Goal: Check status: Check status

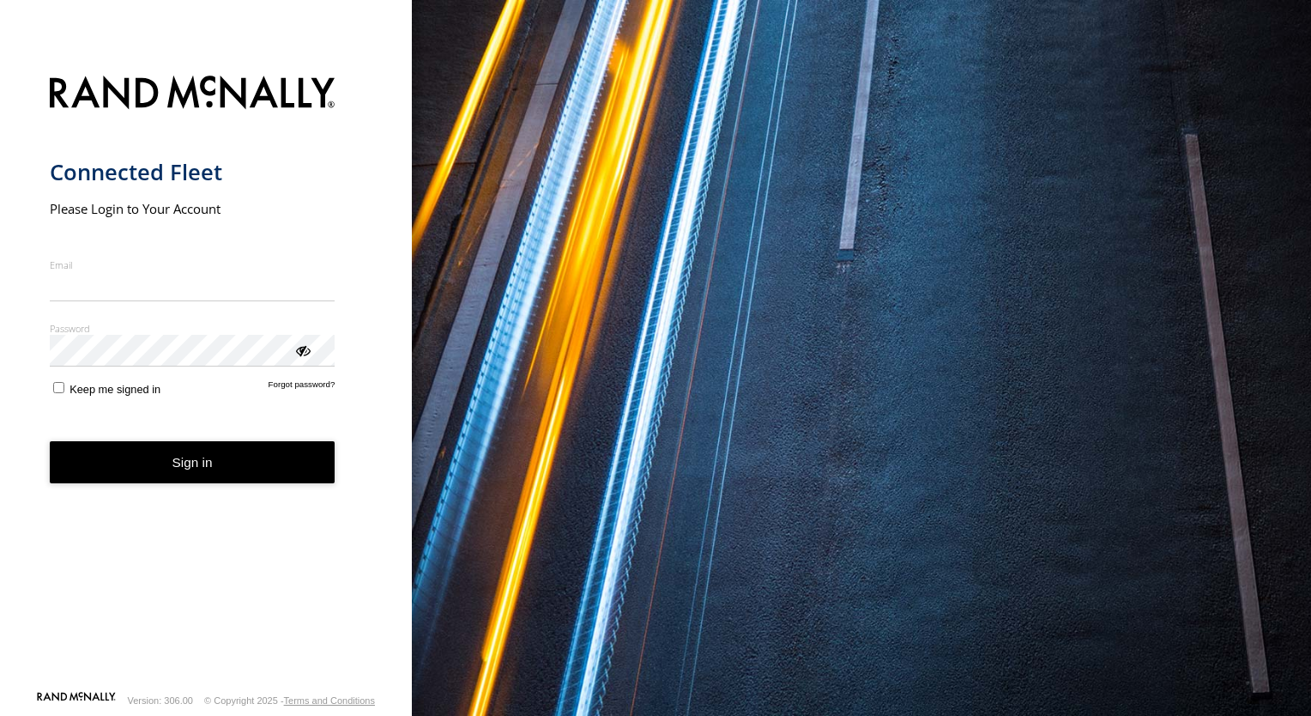
type input "*"
type input "**********"
click at [50, 441] on button "Sign in" at bounding box center [193, 462] width 286 height 42
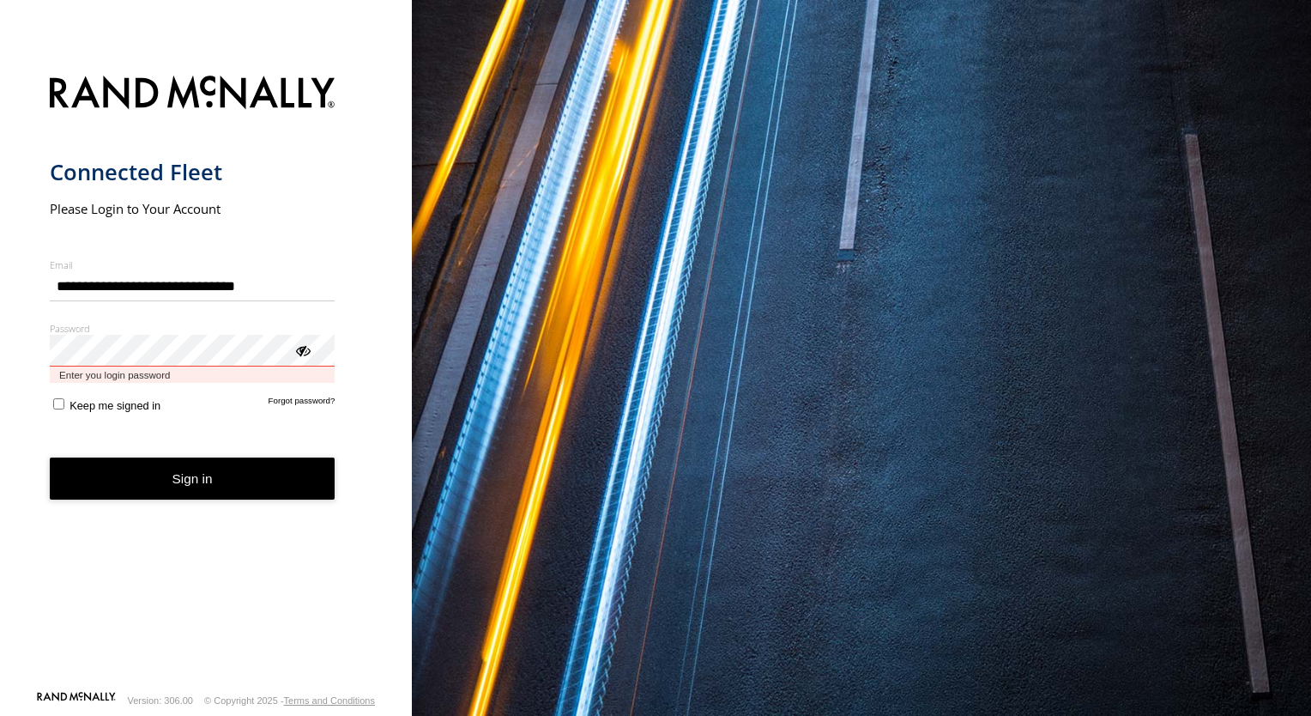
click at [50, 457] on button "Sign in" at bounding box center [193, 478] width 286 height 42
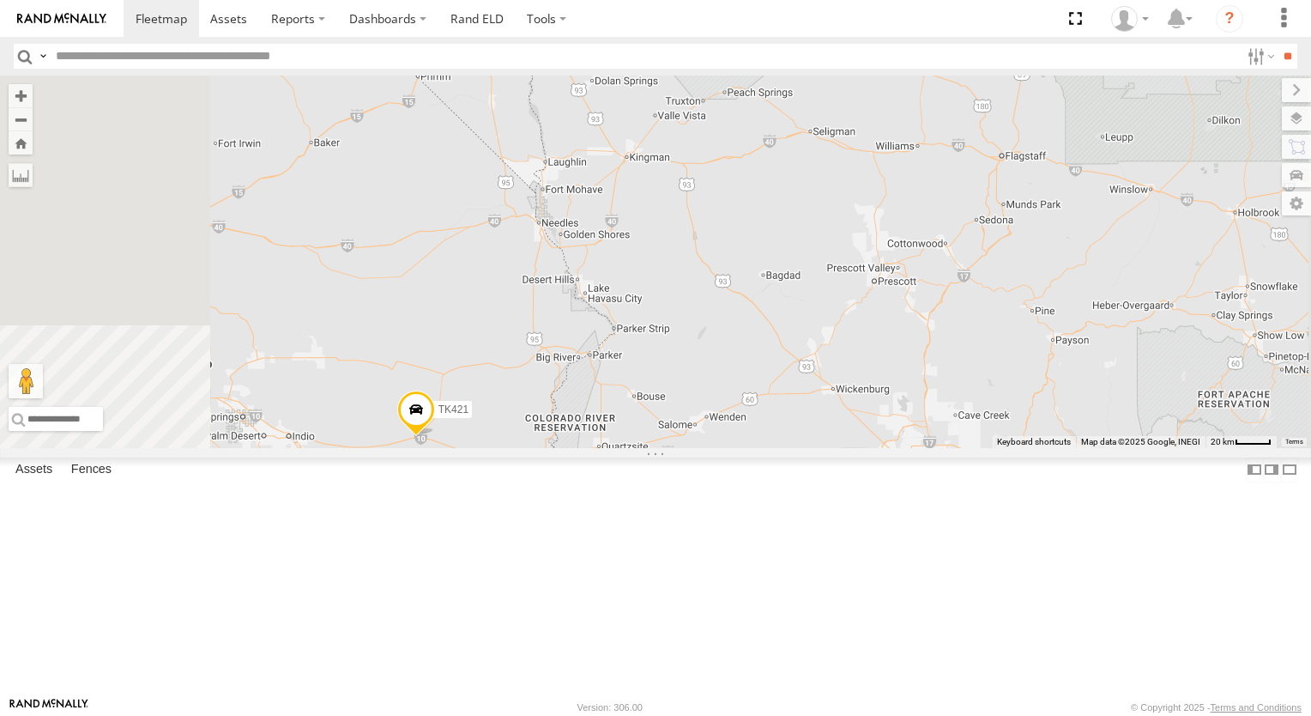
drag, startPoint x: 599, startPoint y: 410, endPoint x: 677, endPoint y: 383, distance: 82.8
click at [668, 385] on div "015910003302570 TL348 TL845 TL347 TK421 TL3013" at bounding box center [655, 262] width 1311 height 373
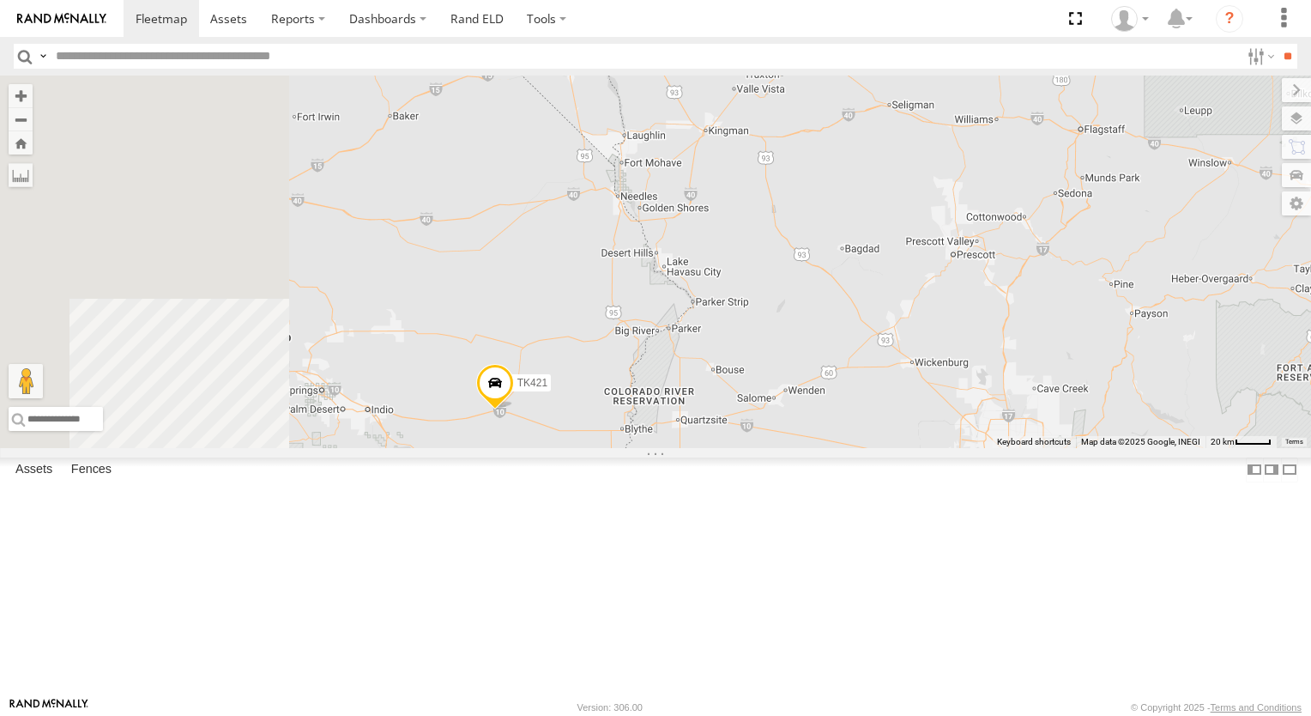
drag, startPoint x: 718, startPoint y: 373, endPoint x: 838, endPoint y: 334, distance: 126.2
click at [725, 369] on div "015910003302570 TL348 TL845 TL347 TK421 TL3013" at bounding box center [655, 262] width 1311 height 373
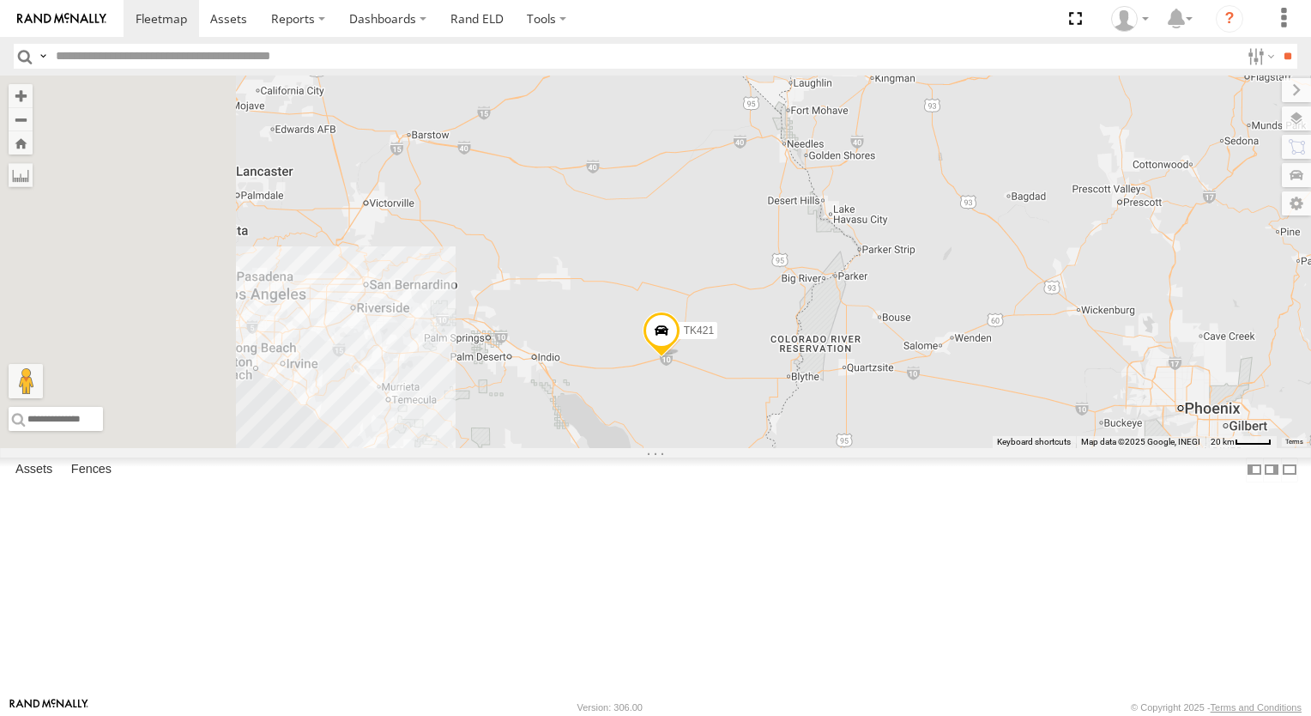
drag, startPoint x: 838, startPoint y: 334, endPoint x: 848, endPoint y: 331, distance: 10.6
click at [848, 331] on div "015910003302570 TL348 TL845 TL347 TK421 TL3013" at bounding box center [655, 262] width 1311 height 373
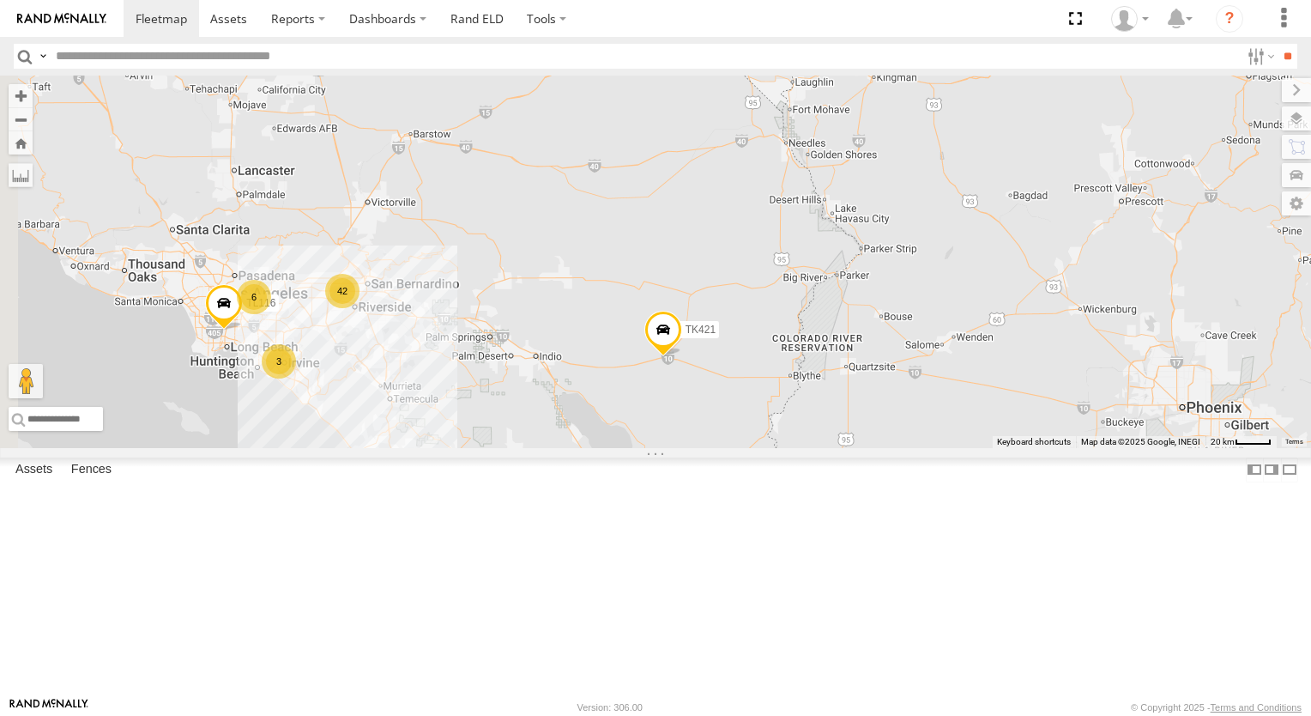
click at [848, 331] on div "015910003302570 TL348 TL845 TL347 TK421 TL3013 42 6 3 TL116" at bounding box center [655, 262] width 1311 height 373
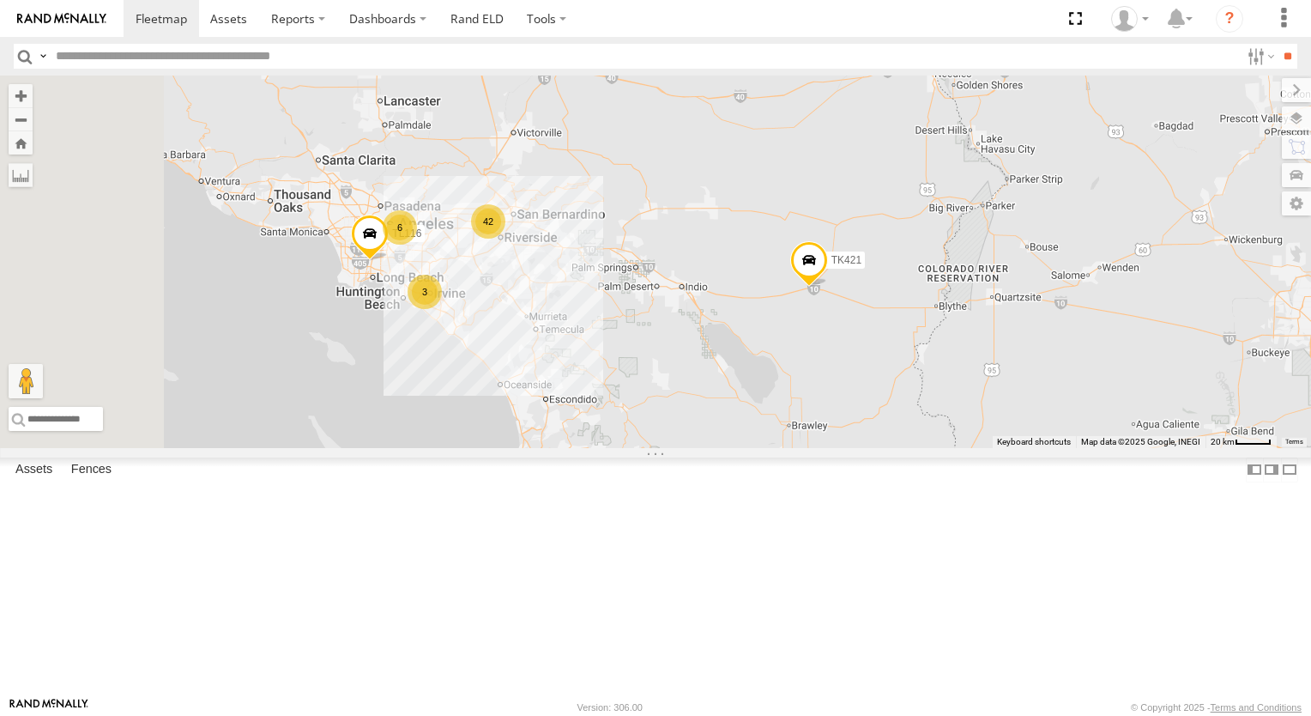
drag, startPoint x: 732, startPoint y: 373, endPoint x: 878, endPoint y: 300, distance: 162.8
click at [878, 300] on div "015910003302570 TL348 TL845 TL347 TK421 TL3013 42 6 3 TL116" at bounding box center [655, 262] width 1311 height 373
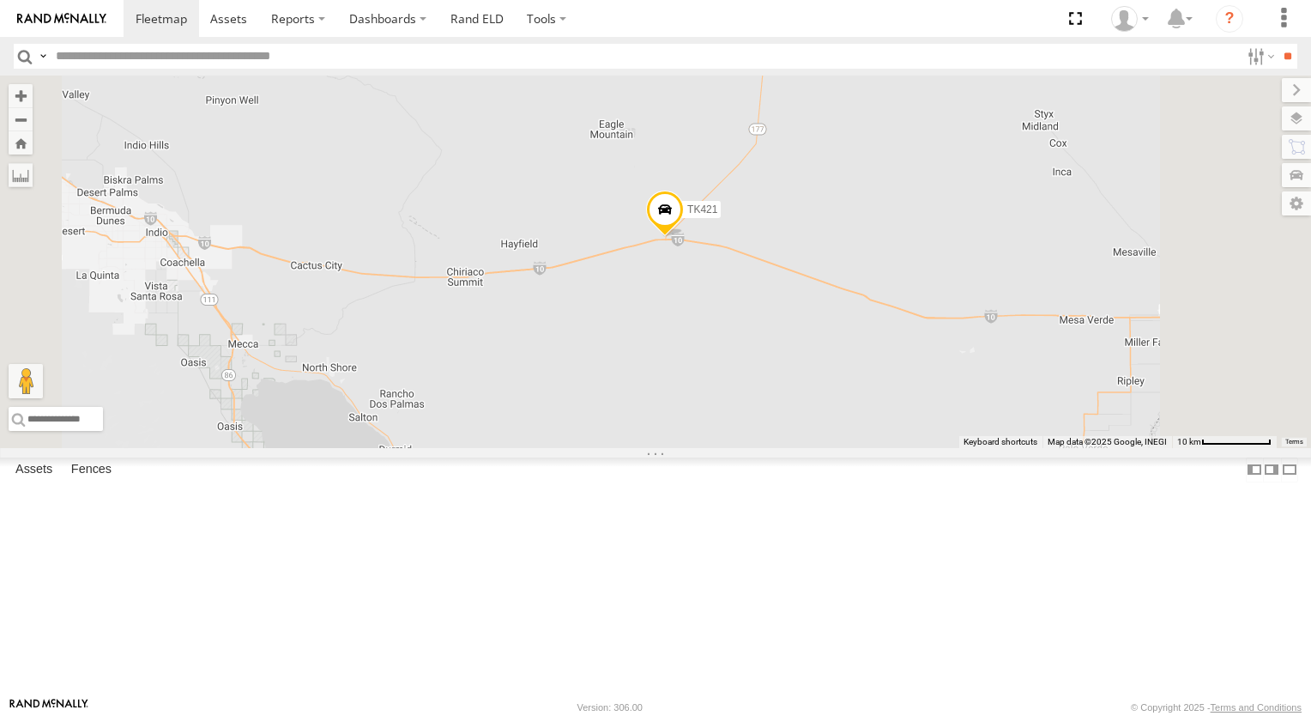
scroll to position [86, 0]
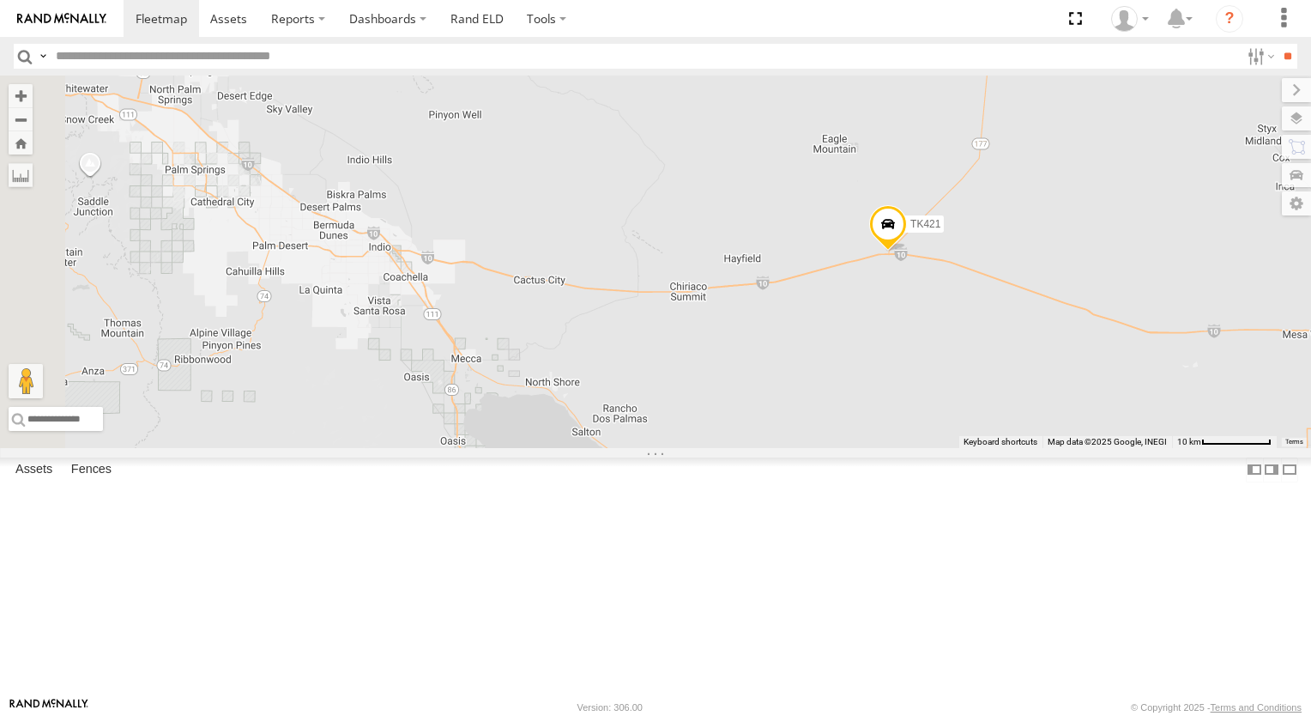
drag, startPoint x: 663, startPoint y: 505, endPoint x: 790, endPoint y: 510, distance: 128.0
click at [790, 448] on div "015910003302570 TL348 TL845 TL347 TK421 TL3013 TL116 TL608" at bounding box center [655, 262] width 1311 height 373
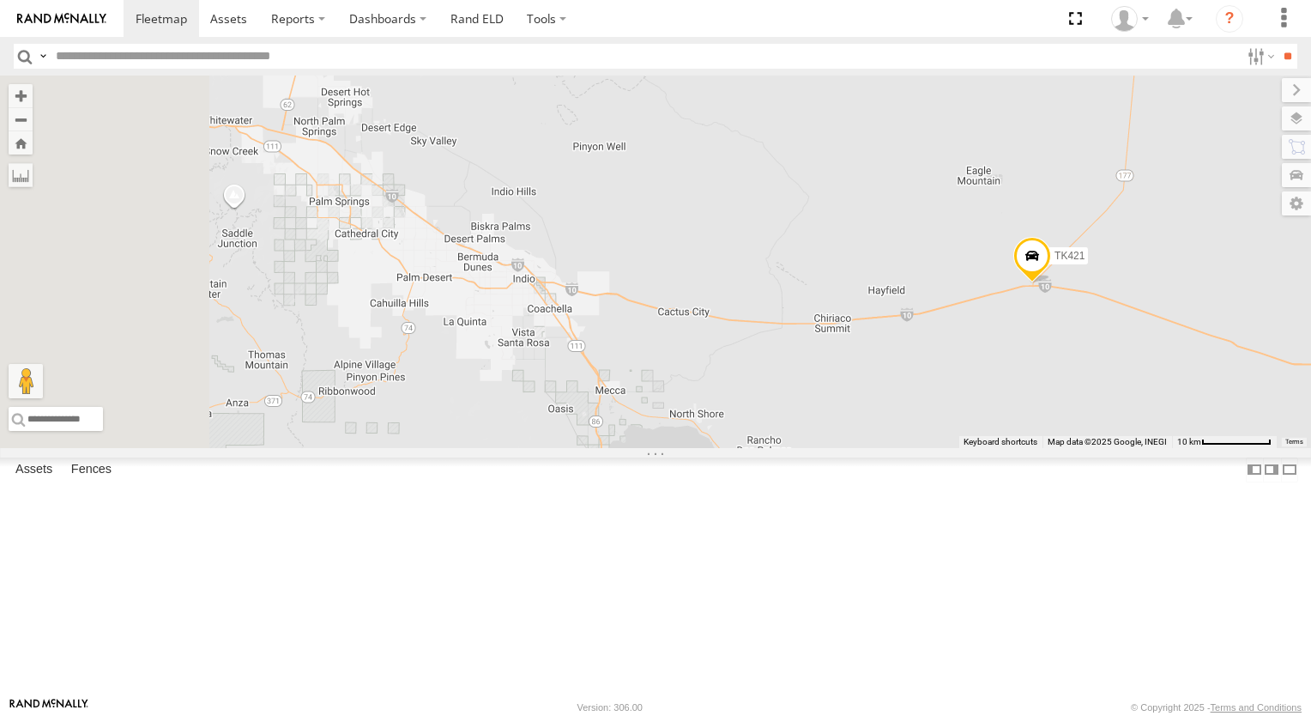
drag, startPoint x: 778, startPoint y: 463, endPoint x: 905, endPoint y: 489, distance: 128.9
click at [905, 448] on div "015910003302570 TL348 TL845 TL347 TK421 TL3013 TL116 TL608" at bounding box center [655, 262] width 1311 height 373
click at [904, 448] on div "015910003302570 TL348 TL845 TL347 TK421 TL3013 TL116 TL608" at bounding box center [655, 262] width 1311 height 373
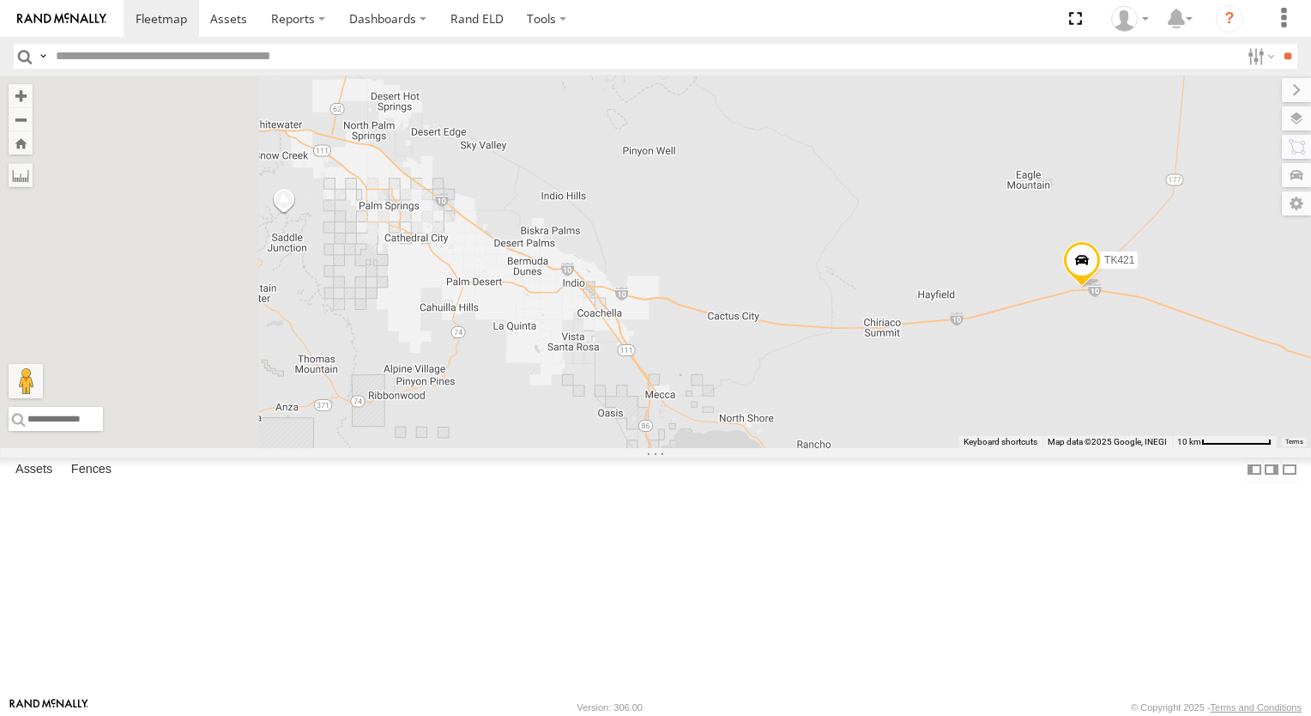
drag, startPoint x: 747, startPoint y: 441, endPoint x: 857, endPoint y: 458, distance: 111.2
click at [857, 448] on div "015910003302570 TL348 TL845 TL347 TK421 TL3013 TL116 TL608" at bounding box center [655, 262] width 1311 height 373
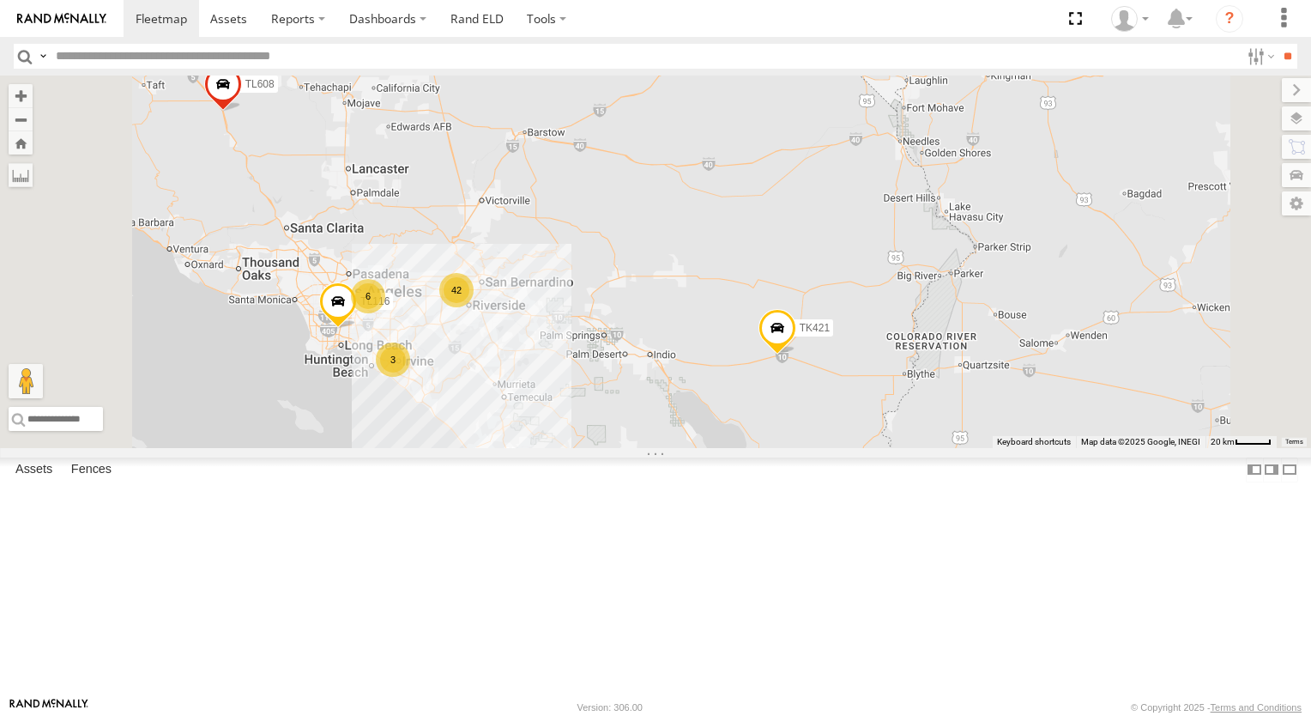
drag, startPoint x: 711, startPoint y: 441, endPoint x: 728, endPoint y: 477, distance: 39.9
click at [728, 448] on div "015910003302570 TL348 TL845 TL347 TK421 TL3013 TL116 TL608 42 6 3" at bounding box center [655, 262] width 1311 height 373
click at [729, 448] on div "015910003302570 TL348 TL845 TL347 TK421 TL3013 TL116 TL608 42 6 3" at bounding box center [655, 262] width 1311 height 373
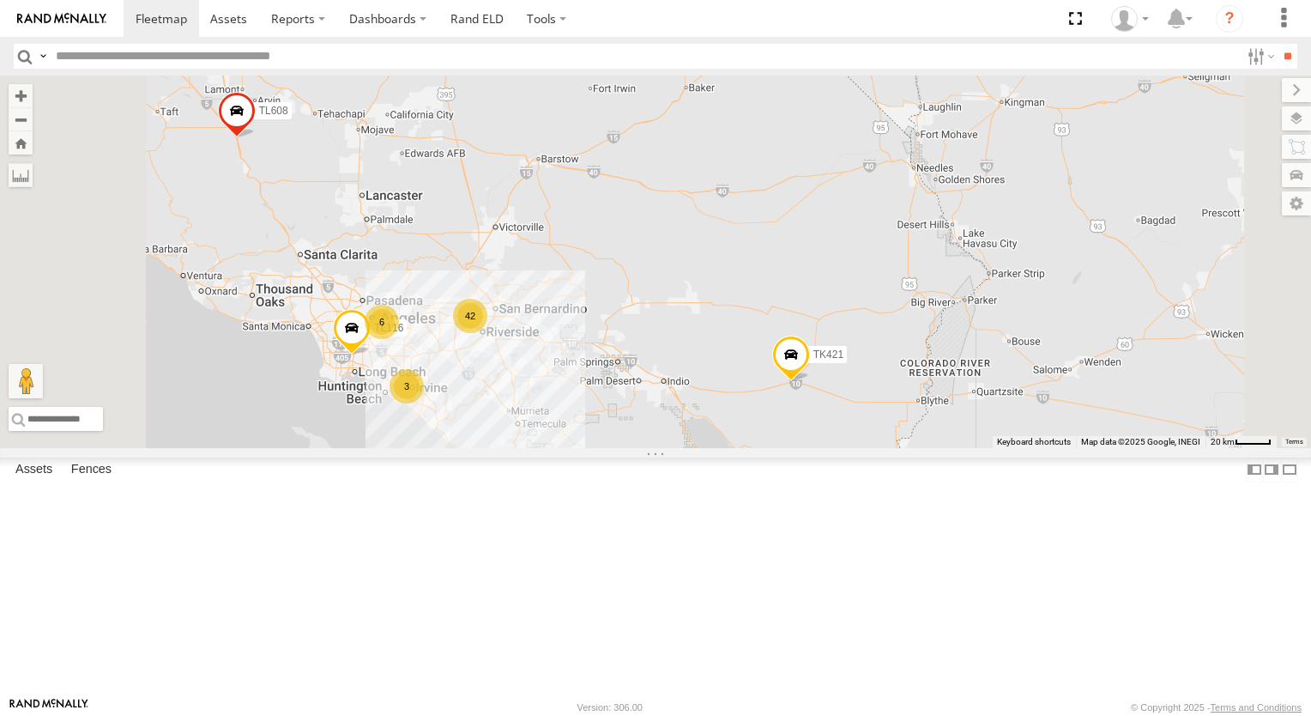
click at [488, 333] on div "42" at bounding box center [470, 316] width 34 height 34
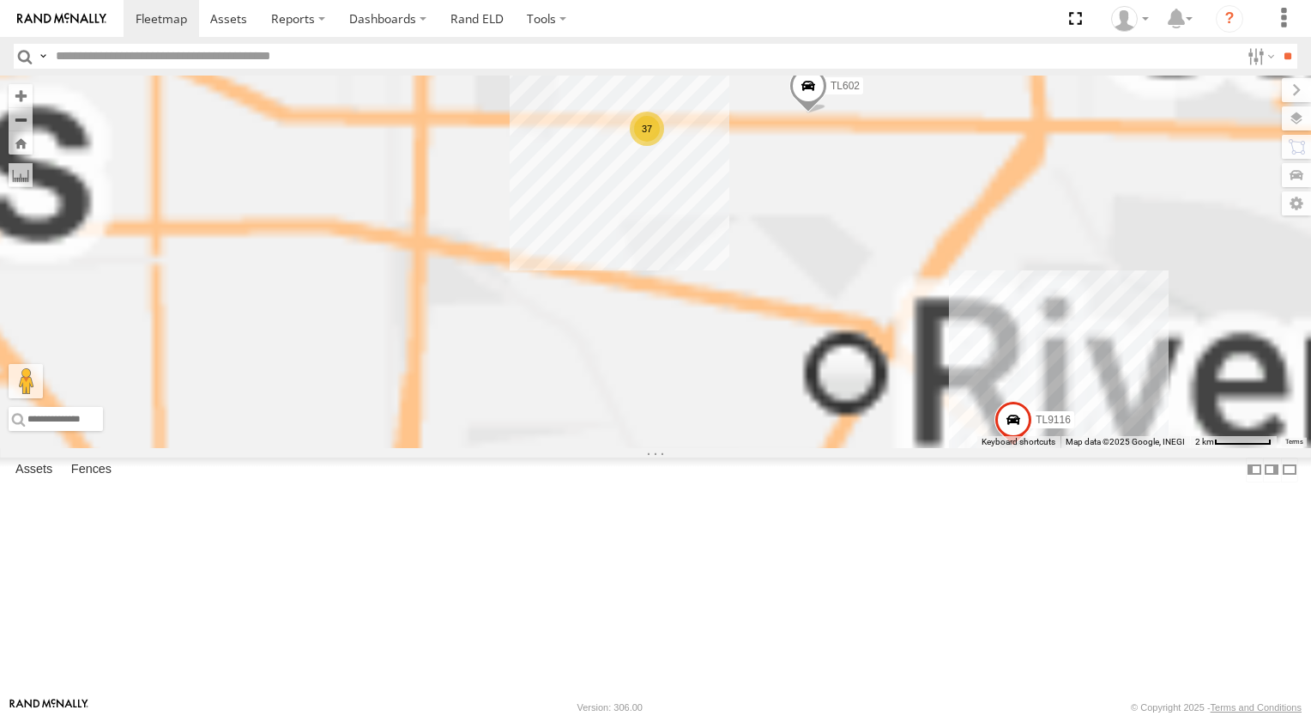
click at [681, 438] on div "015910003302570 TL348 TL845 TL347 TK421 TL3013 TL116 TL608 37 TL030 TL842 TL360…" at bounding box center [655, 262] width 1311 height 373
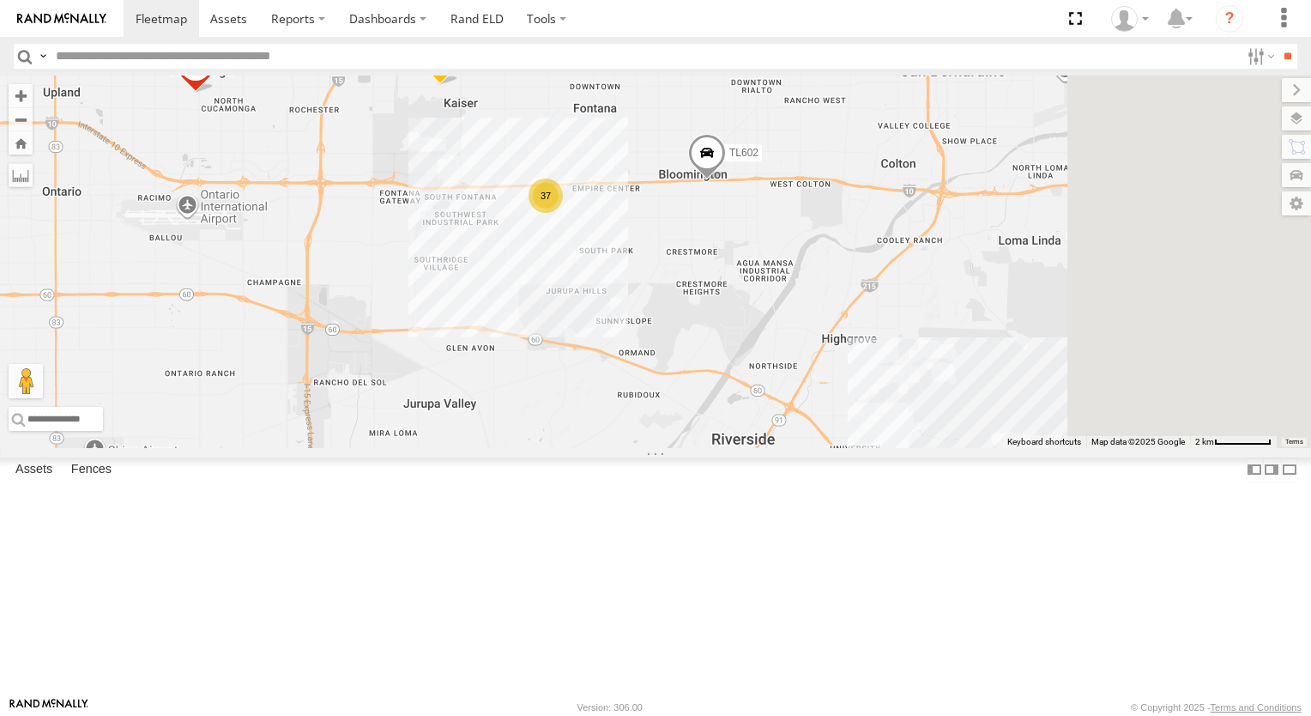
drag, startPoint x: 893, startPoint y: 383, endPoint x: 791, endPoint y: 451, distance: 122.4
click at [791, 448] on div "015910003302570 TL348 TL845 TL347 TK421 TL3013 TL116 TL608 TL030 TL842 TL3605 T…" at bounding box center [655, 262] width 1311 height 373
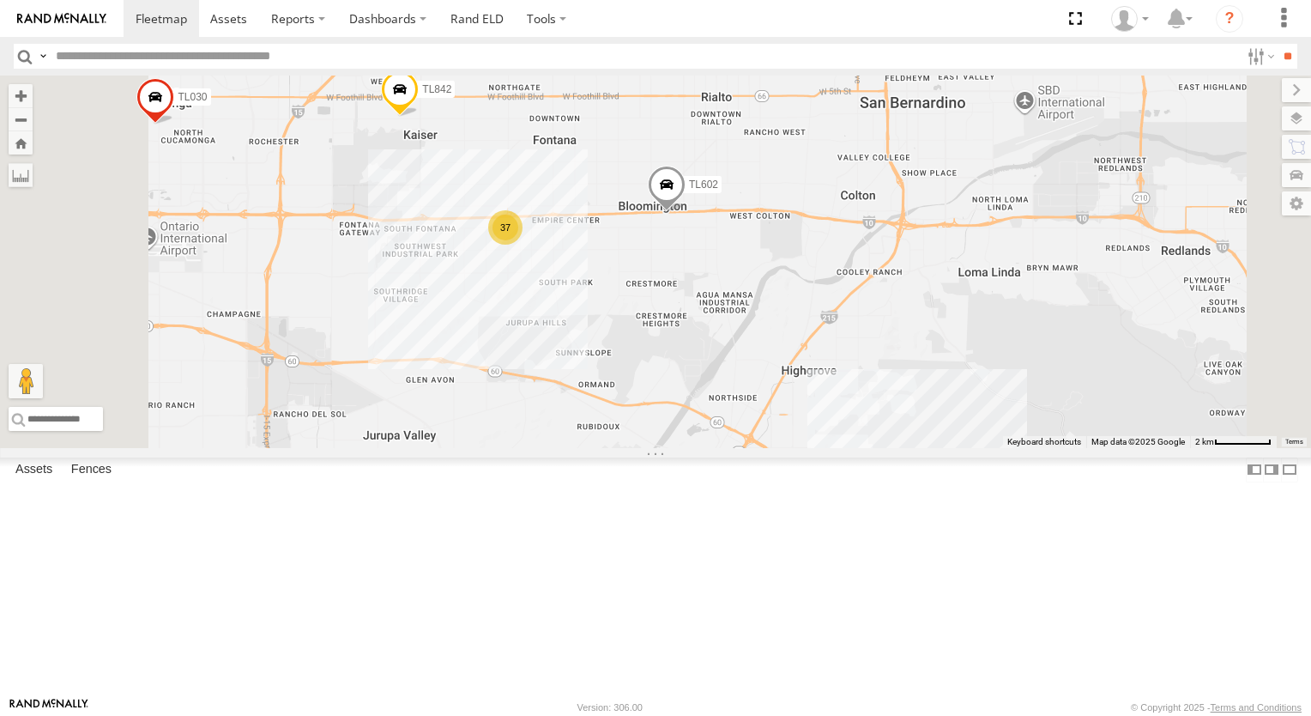
drag, startPoint x: 815, startPoint y: 413, endPoint x: 858, endPoint y: 458, distance: 63.1
click at [845, 447] on div "015910003302570 TL348 TL845 TL347 TK421 TL3013 TL116 TL608 TL030 TL842 TL3605 T…" at bounding box center [655, 262] width 1311 height 373
click at [858, 448] on div "015910003302570 TL348 TL845 TL347 TK421 TL3013 TL116 TL608 TL030 TL842 TL3605 T…" at bounding box center [655, 262] width 1311 height 373
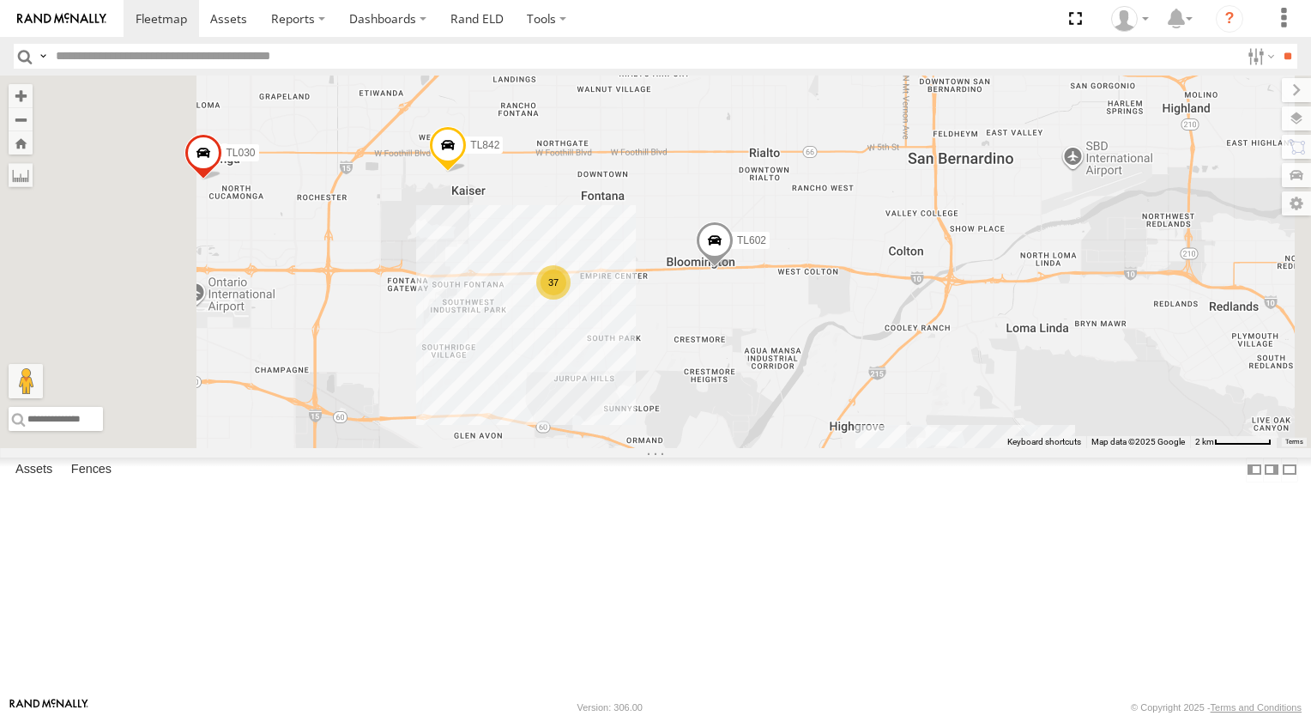
click at [861, 448] on div "015910003302570 TL348 TL845 TL347 TK421 TL3013 TL116 TL608 TL030 TL842 TL3605 T…" at bounding box center [655, 262] width 1311 height 373
click at [734, 268] on span at bounding box center [715, 244] width 38 height 46
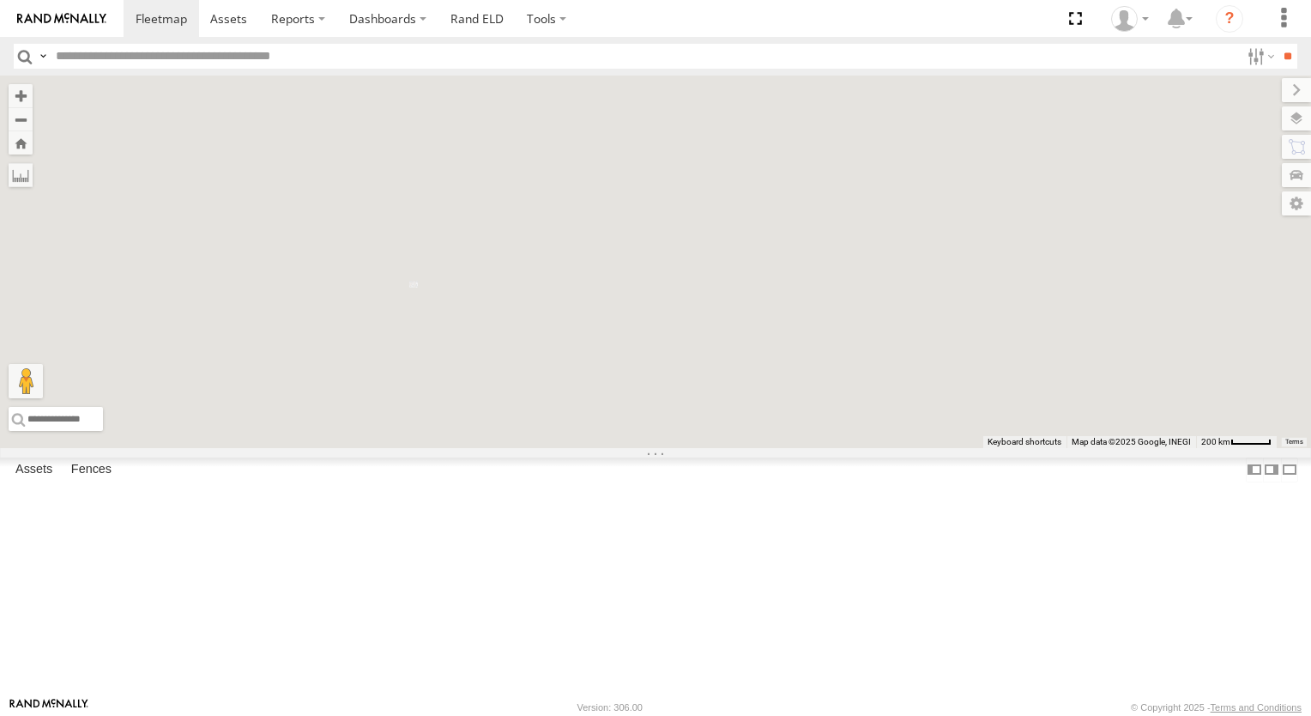
scroll to position [0, 0]
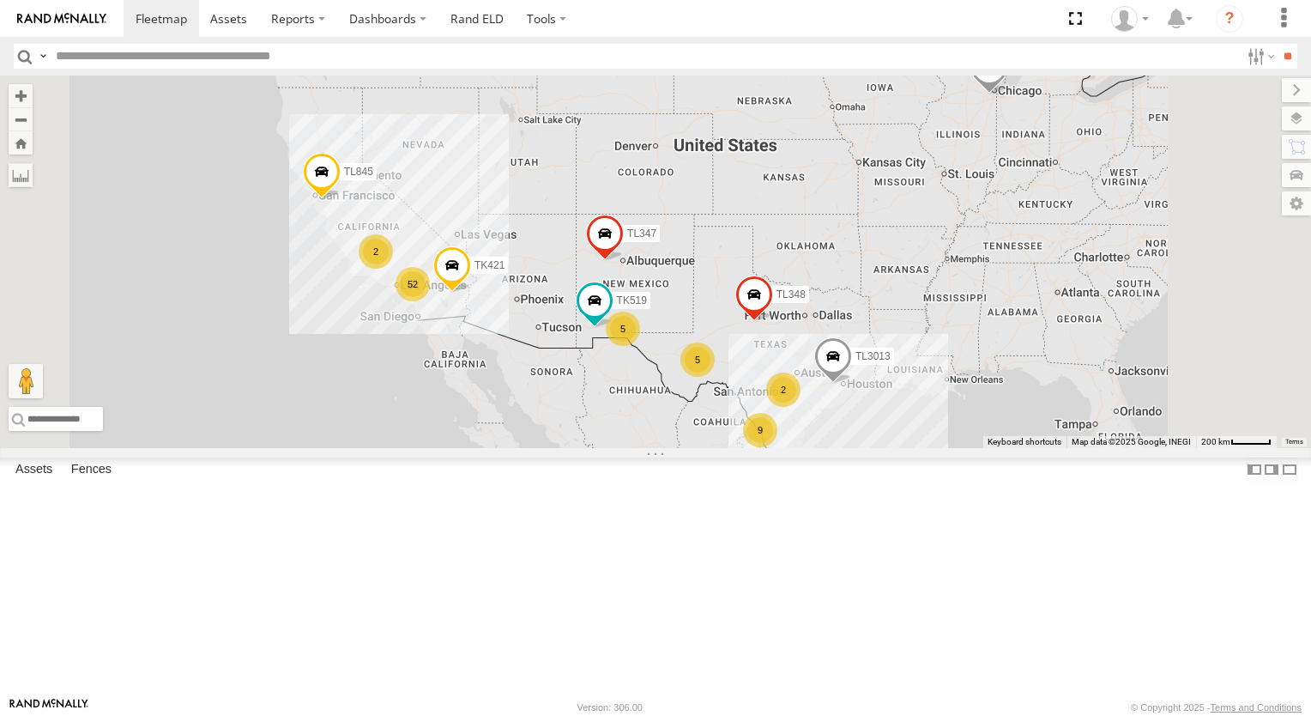
click at [430, 301] on div "52" at bounding box center [413, 284] width 34 height 34
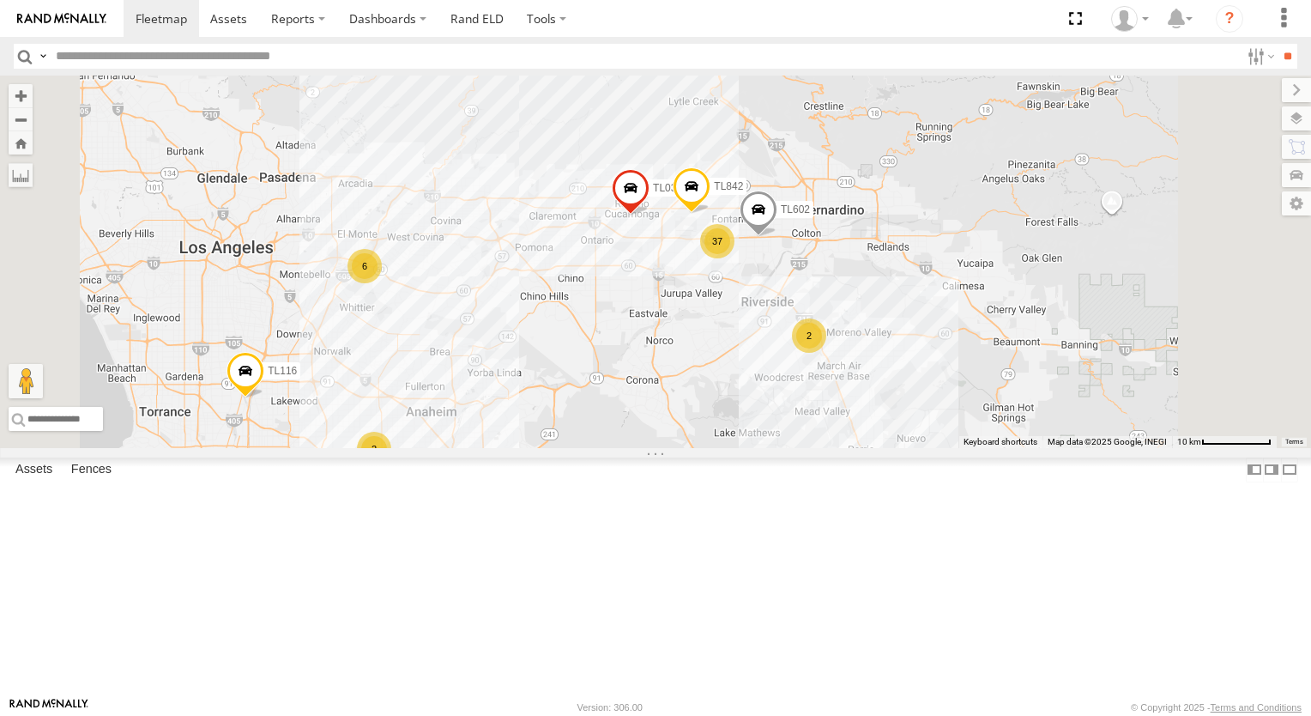
drag, startPoint x: 1065, startPoint y: 338, endPoint x: 972, endPoint y: 416, distance: 121.2
click at [972, 416] on div "TL348 TL845 TK519 TL347 TK421 TL3013 015910003302570 37 6 3C8427104DF8 TL030 2 …" at bounding box center [655, 262] width 1311 height 373
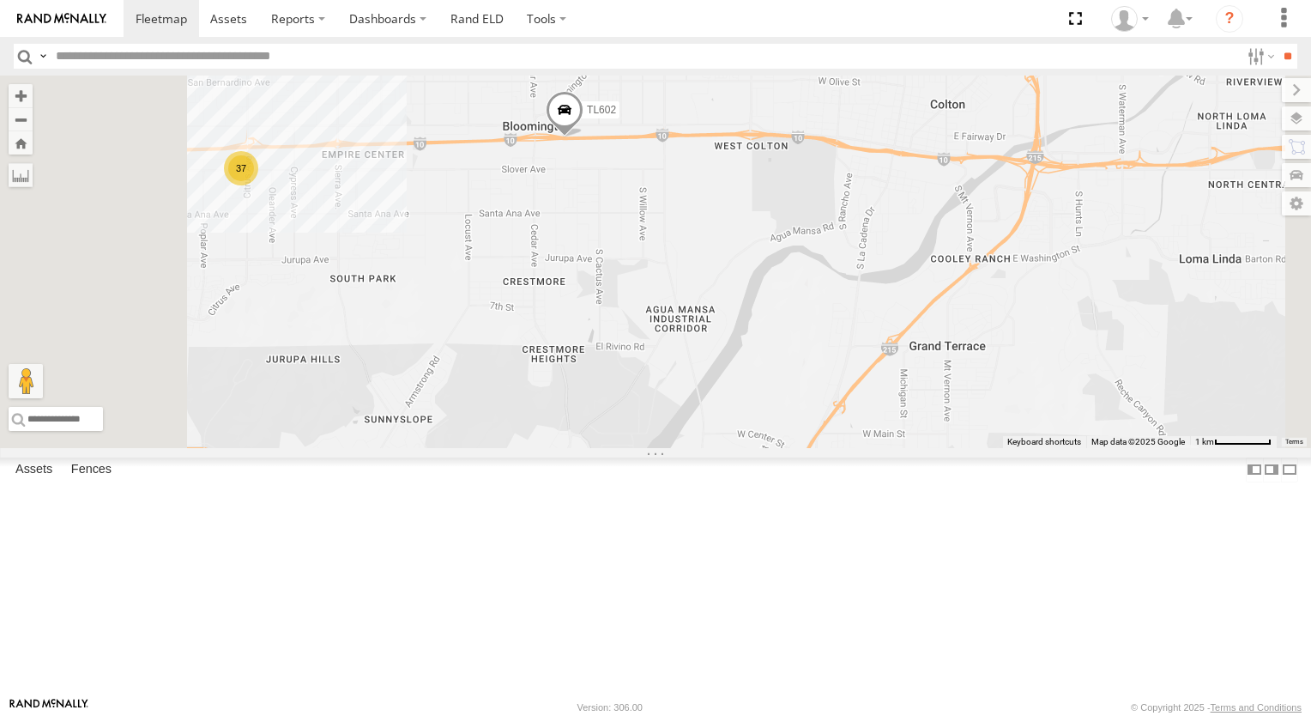
drag, startPoint x: 790, startPoint y: 366, endPoint x: 964, endPoint y: 392, distance: 176.3
click at [932, 390] on div "TL348 TL845 TK519 TL347 TK421 TL3013 015910003302570 3C8427104DF8 TL030 TL842 T…" at bounding box center [655, 262] width 1311 height 373
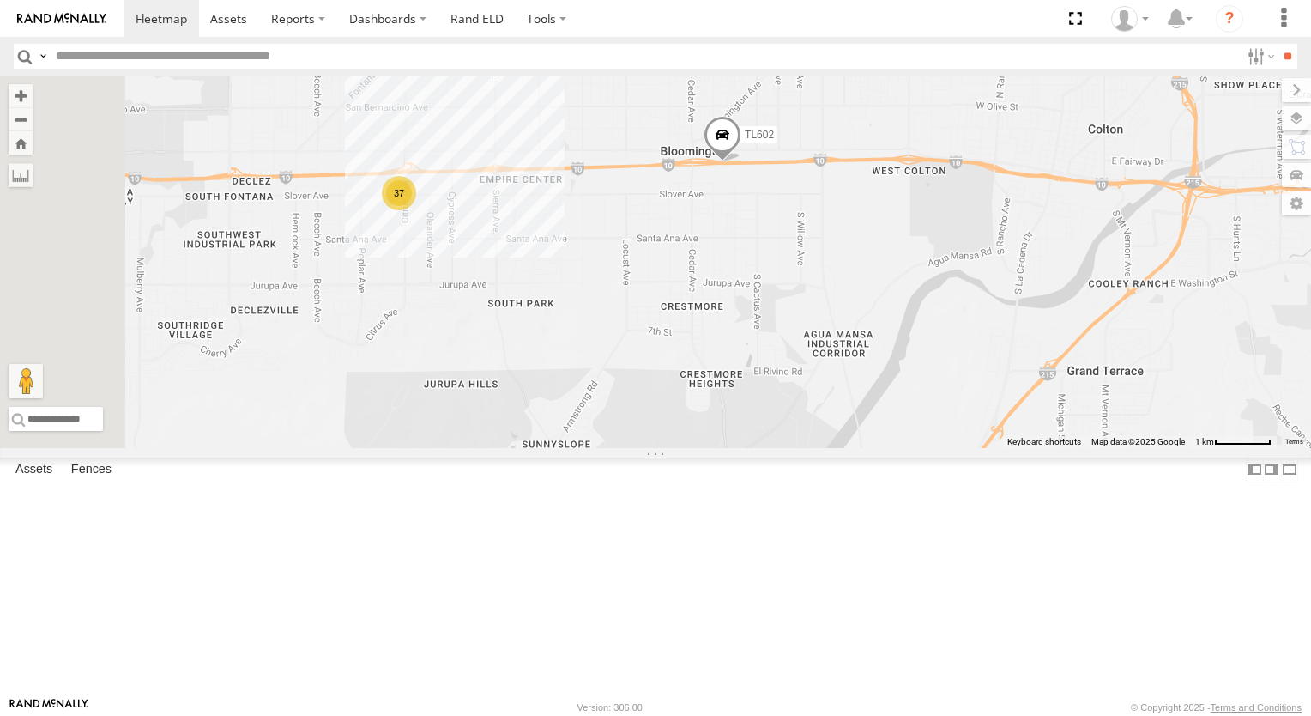
click at [965, 392] on div "TL348 TL845 TK519 TL347 TK421 TL3013 015910003302570 3C8427104DF8 TL030 TL842 T…" at bounding box center [655, 262] width 1311 height 373
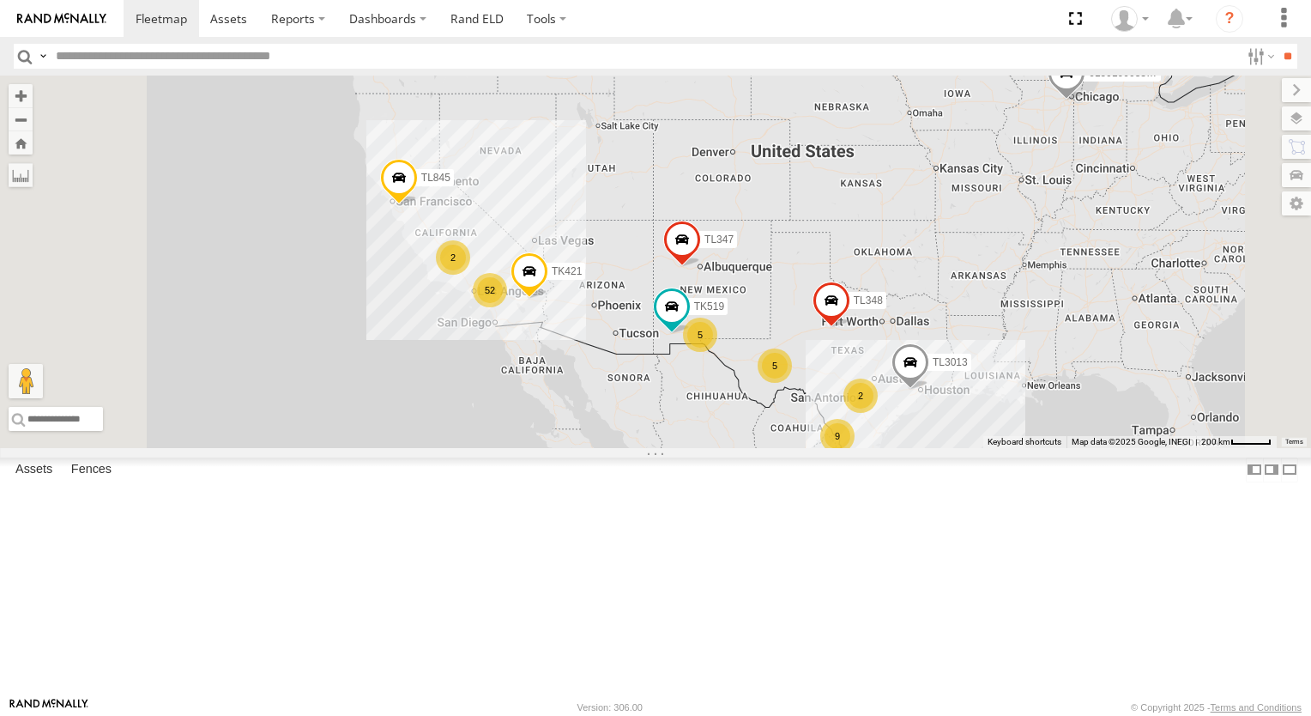
drag, startPoint x: 715, startPoint y: 449, endPoint x: 805, endPoint y: 455, distance: 90.3
click at [805, 448] on div "9 2 52 5 5 TL348 2 TL845 TK519 TL347 TK421 TL3013 015910003302570" at bounding box center [655, 262] width 1311 height 373
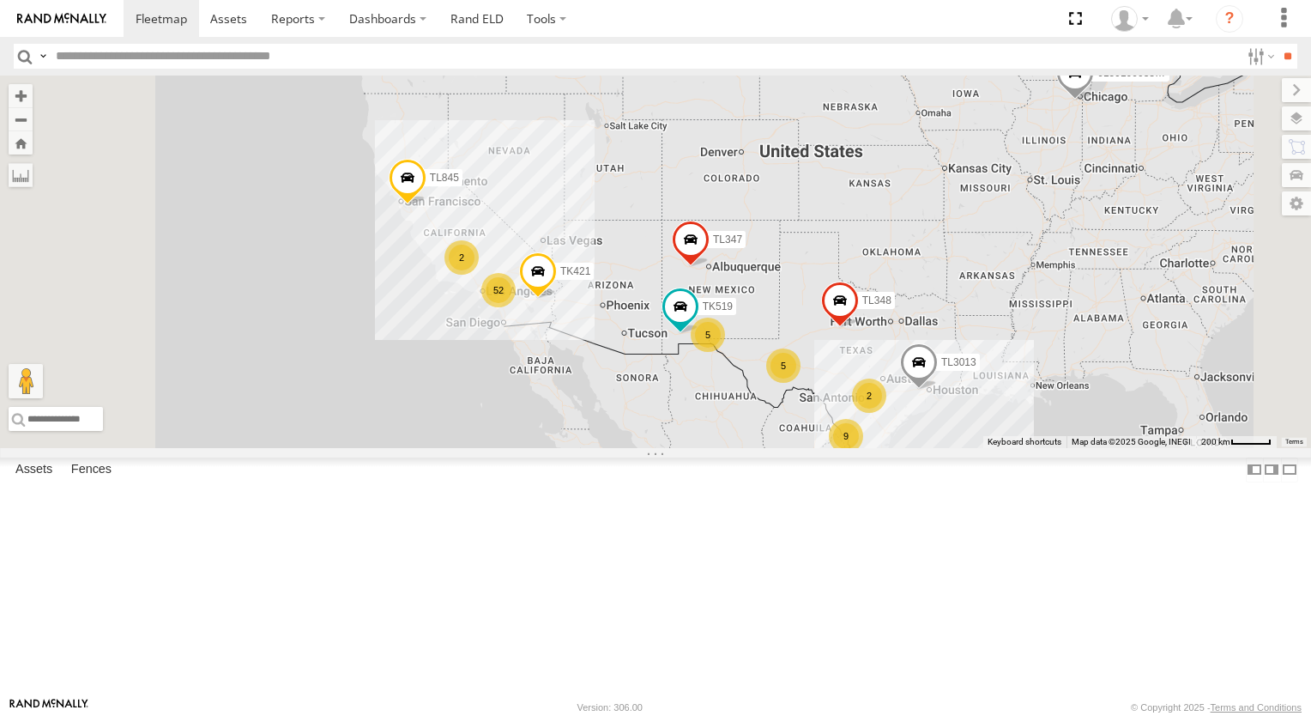
click at [557, 300] on span at bounding box center [538, 276] width 38 height 46
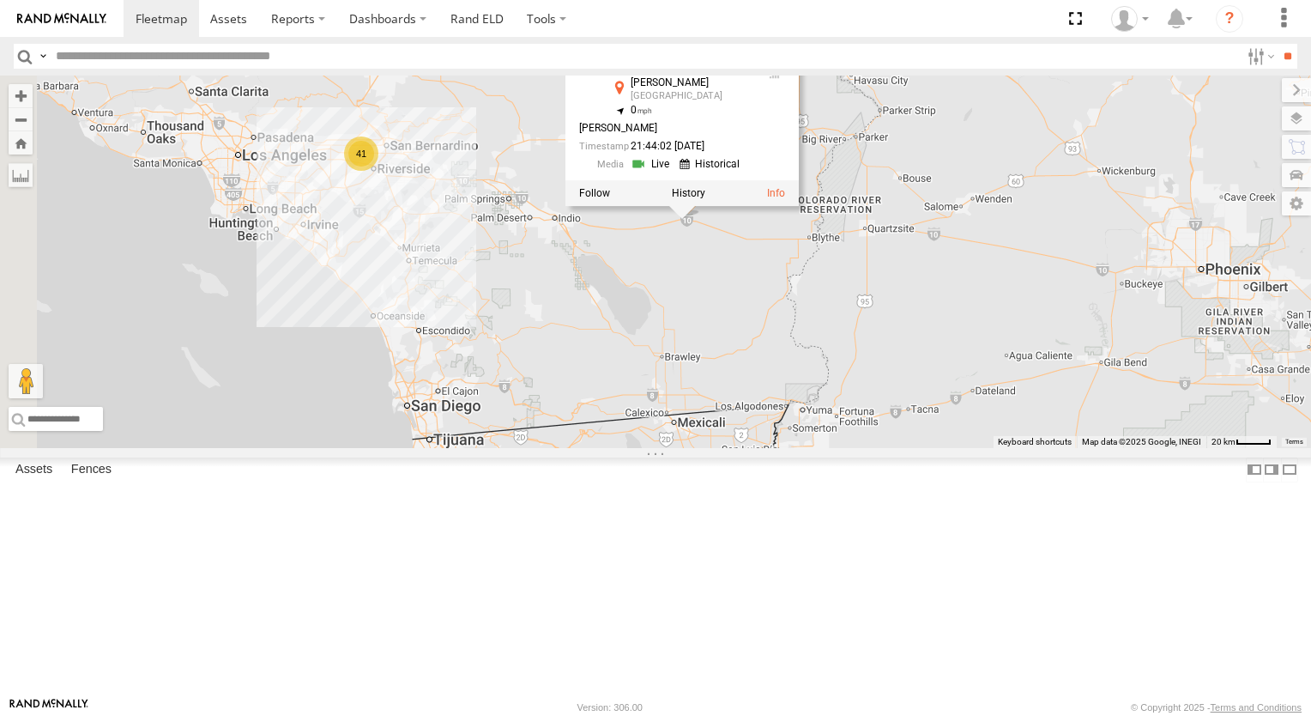
drag, startPoint x: 762, startPoint y: 384, endPoint x: 919, endPoint y: 465, distance: 177.0
click at [919, 448] on div "TL348 TL845 TK519 TL347 TK421 TL3013 015910003302570 TK421 All Assets [PERSON_N…" at bounding box center [655, 262] width 1311 height 373
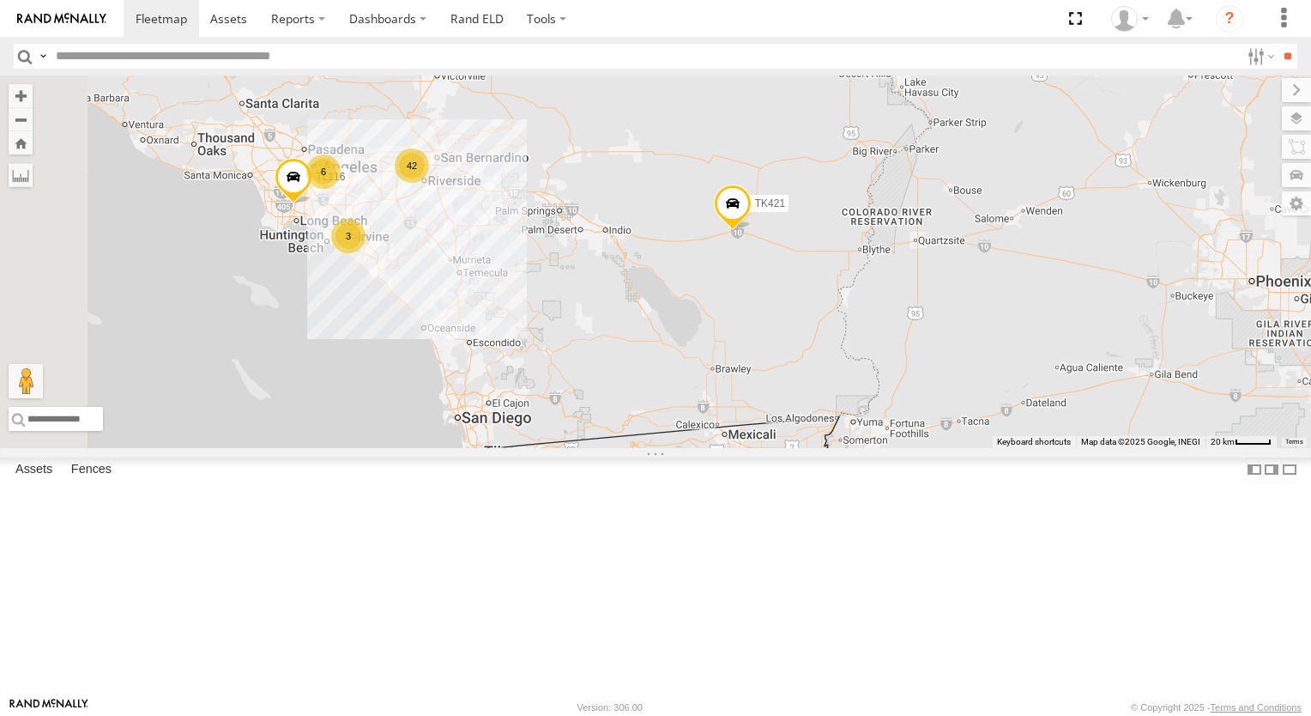
click at [834, 421] on div "TL348 TL845 TK519 TL347 TK421 TL3013 015910003302570 TL384 42 6 3 TL116" at bounding box center [655, 262] width 1311 height 373
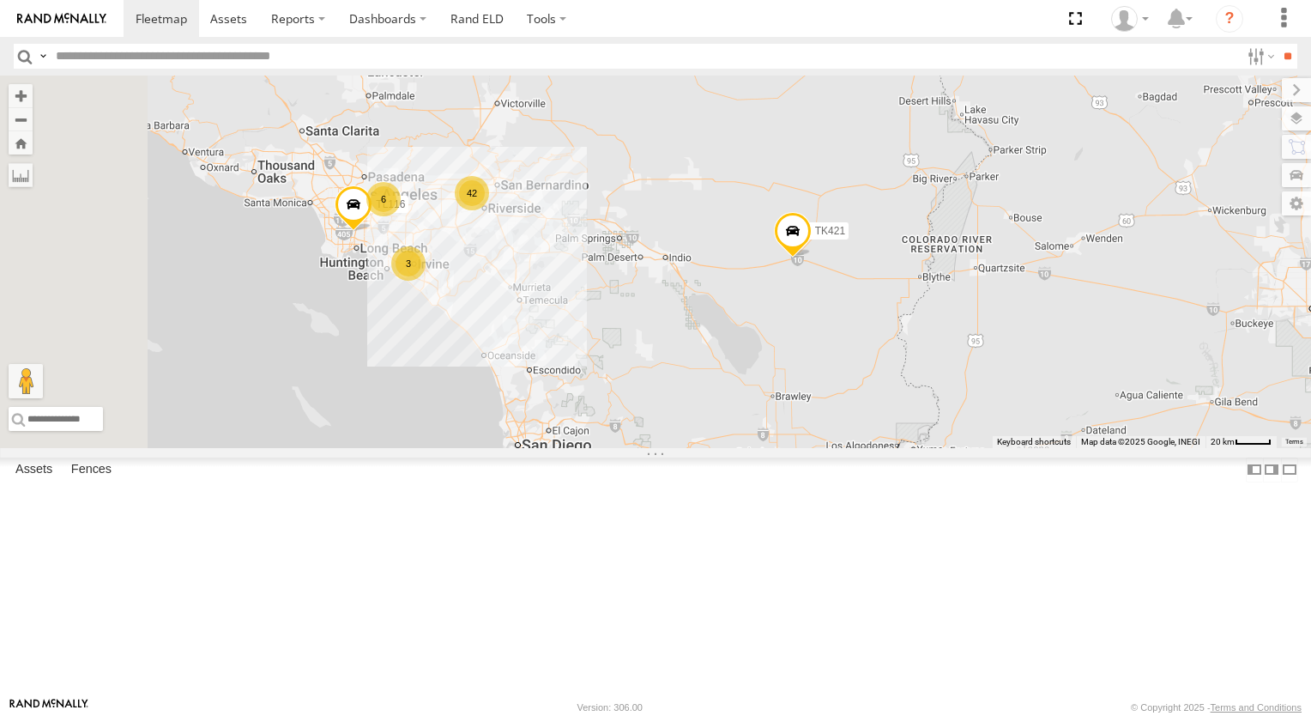
drag, startPoint x: 875, startPoint y: 433, endPoint x: 917, endPoint y: 440, distance: 41.8
click at [889, 437] on div "TL348 TL845 TK519 TL347 TK421 TL3013 015910003302570 TL384 42 6 3 TL116" at bounding box center [655, 262] width 1311 height 373
click at [917, 440] on div "TL348 TL845 TK519 TL347 TK421 TL3013 015910003302570 TL384 42 6 3 TL116" at bounding box center [655, 262] width 1311 height 373
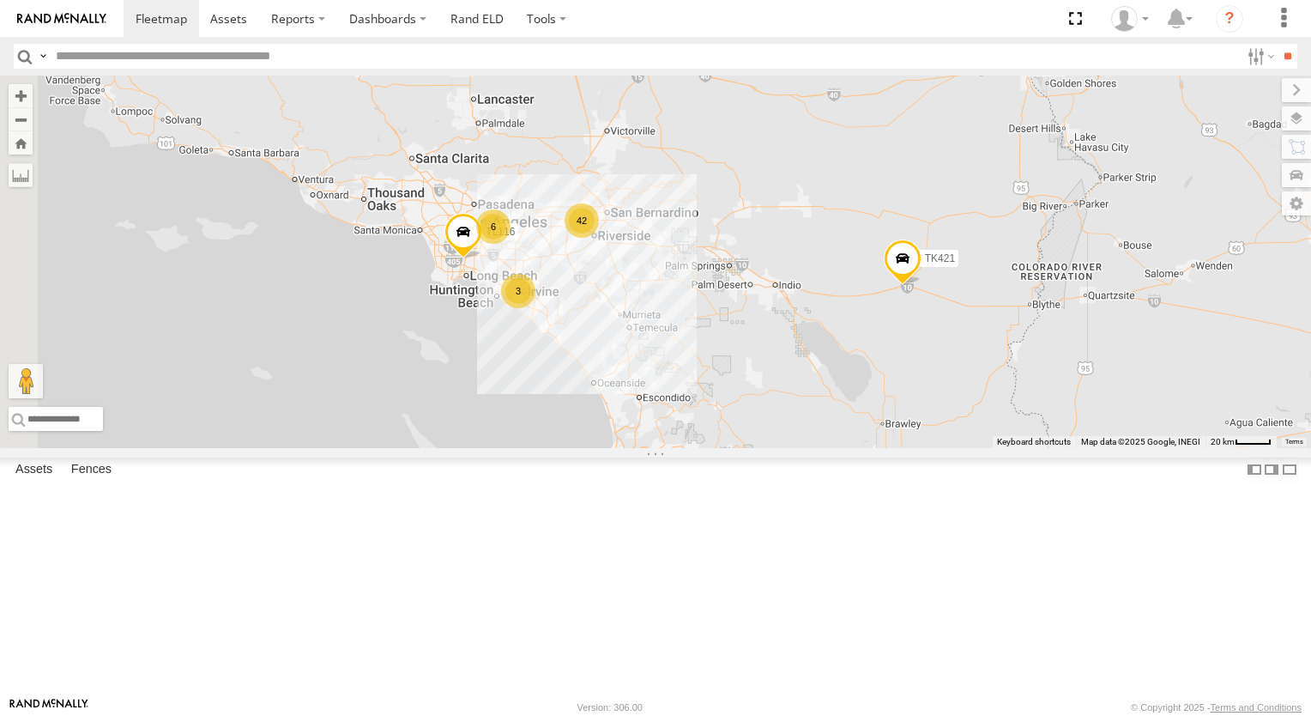
click at [917, 440] on div "TL348 TL845 TK519 TL347 TK421 TL3013 015910003302570 TL384 42 6 3 TL116" at bounding box center [655, 262] width 1311 height 373
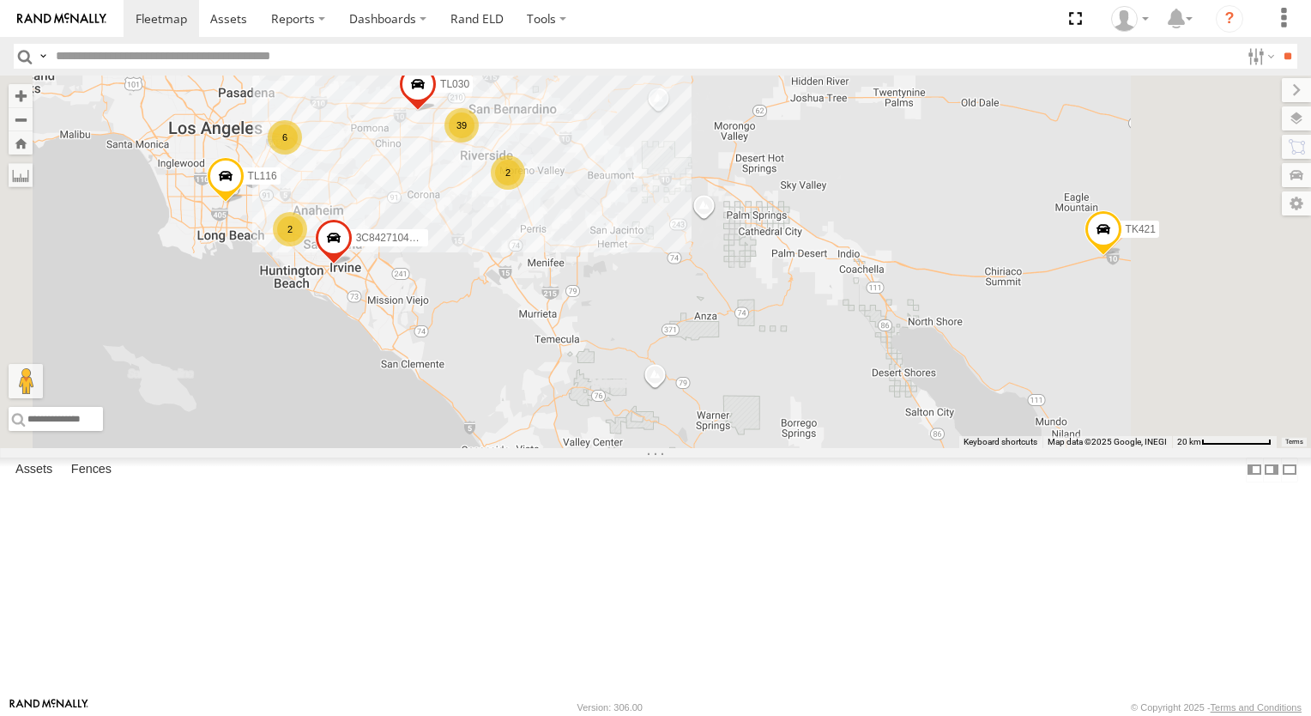
drag, startPoint x: 814, startPoint y: 391, endPoint x: 945, endPoint y: 471, distance: 153.7
click at [928, 448] on div "TL348 TL845 TK519 TL347 TK421 TL3013 015910003302570 TL384 TL116 39 6 3C8427104…" at bounding box center [655, 262] width 1311 height 373
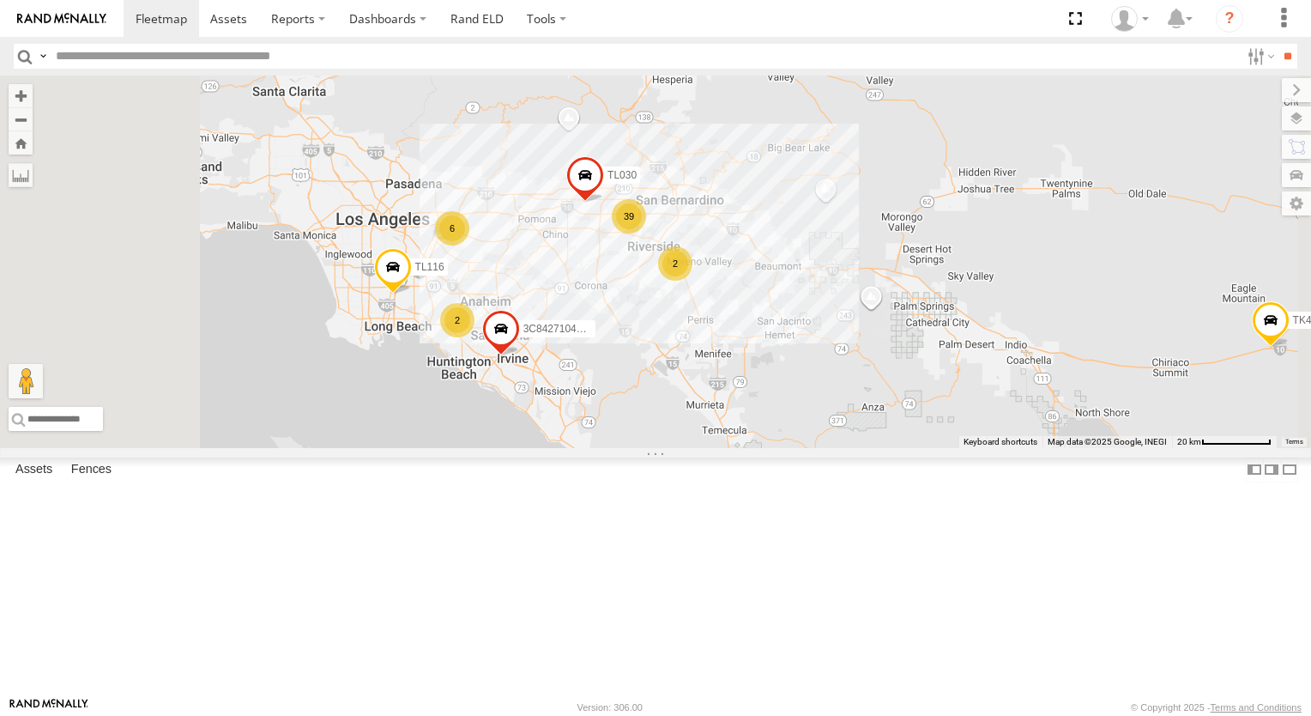
click at [945, 448] on div "TL348 TL845 TK519 TL347 TK421 TL3013 015910003302570 TL384 TL116 39 6 3C8427104…" at bounding box center [655, 262] width 1311 height 373
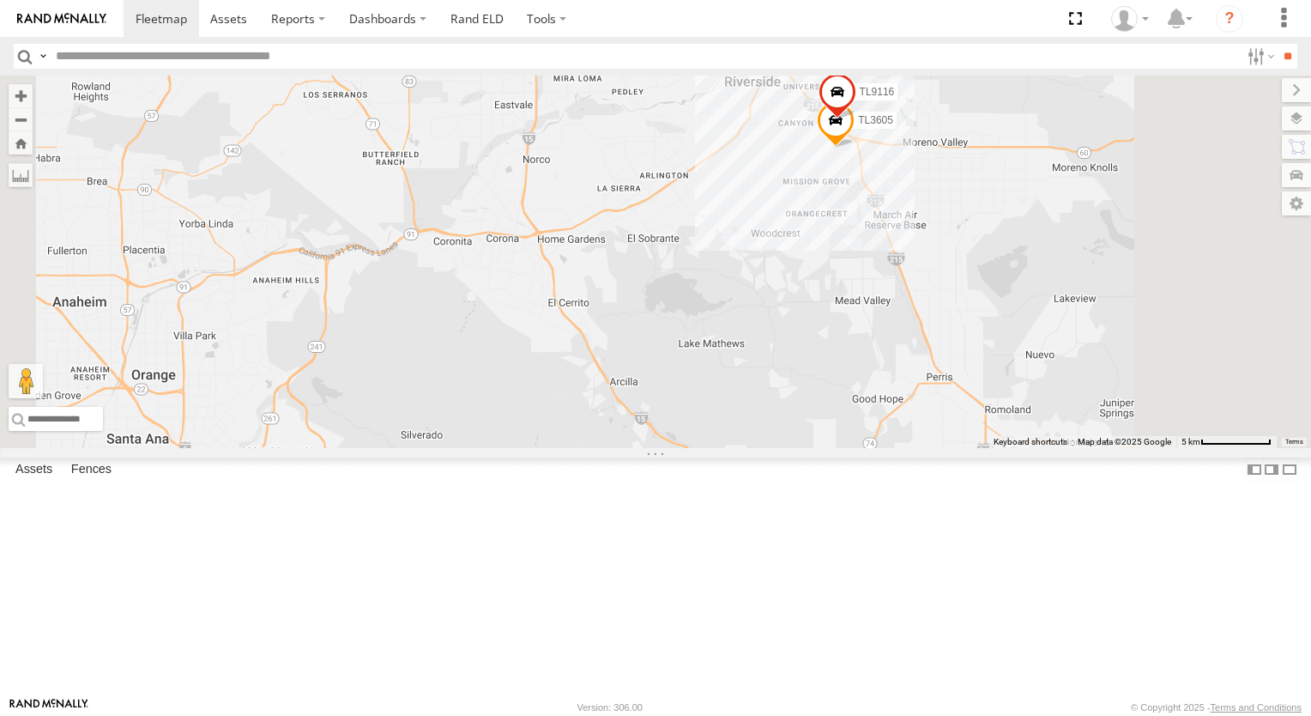
drag, startPoint x: 810, startPoint y: 362, endPoint x: 927, endPoint y: 514, distance: 191.6
click at [903, 448] on div "TL348 TL845 TK519 TL347 TK421 TL3013 015910003302570 TL384 TL116 3C8427104DF8 T…" at bounding box center [655, 262] width 1311 height 373
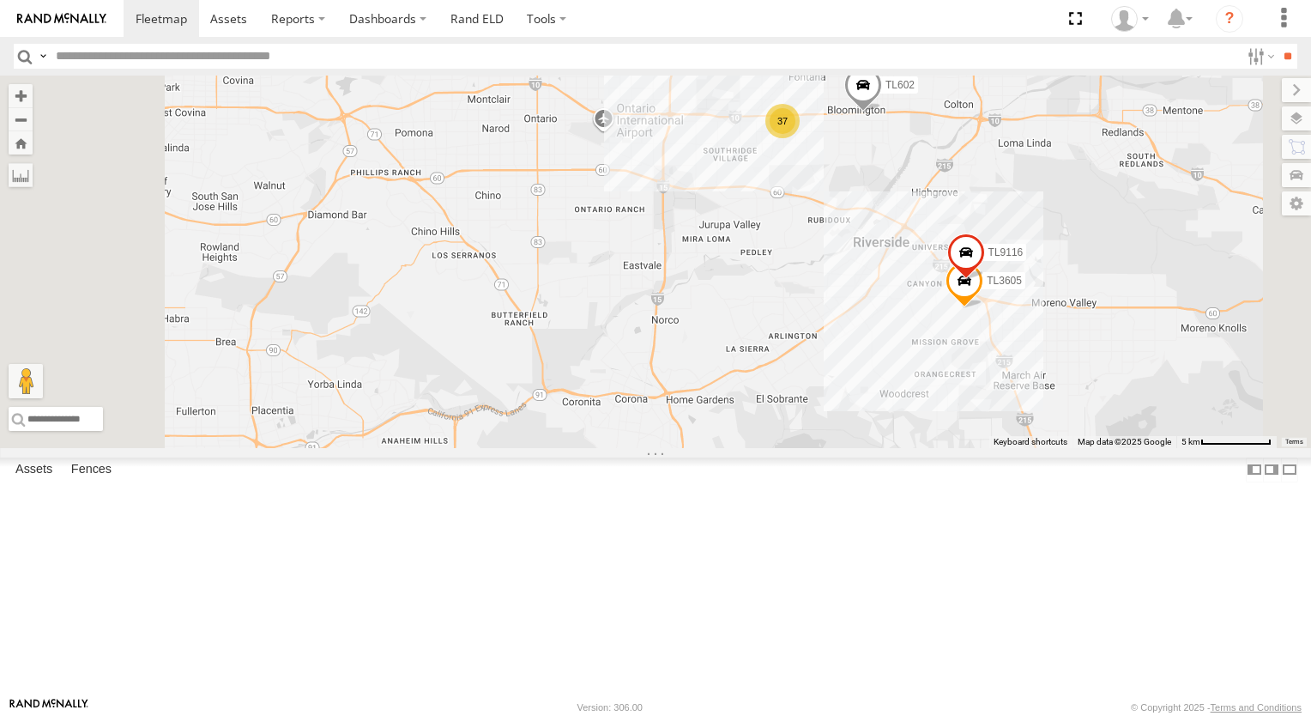
click at [930, 448] on div "TL348 TL845 TK519 TL347 TK421 TL3013 015910003302570 TL384 TL116 3C8427104DF8 T…" at bounding box center [655, 262] width 1311 height 373
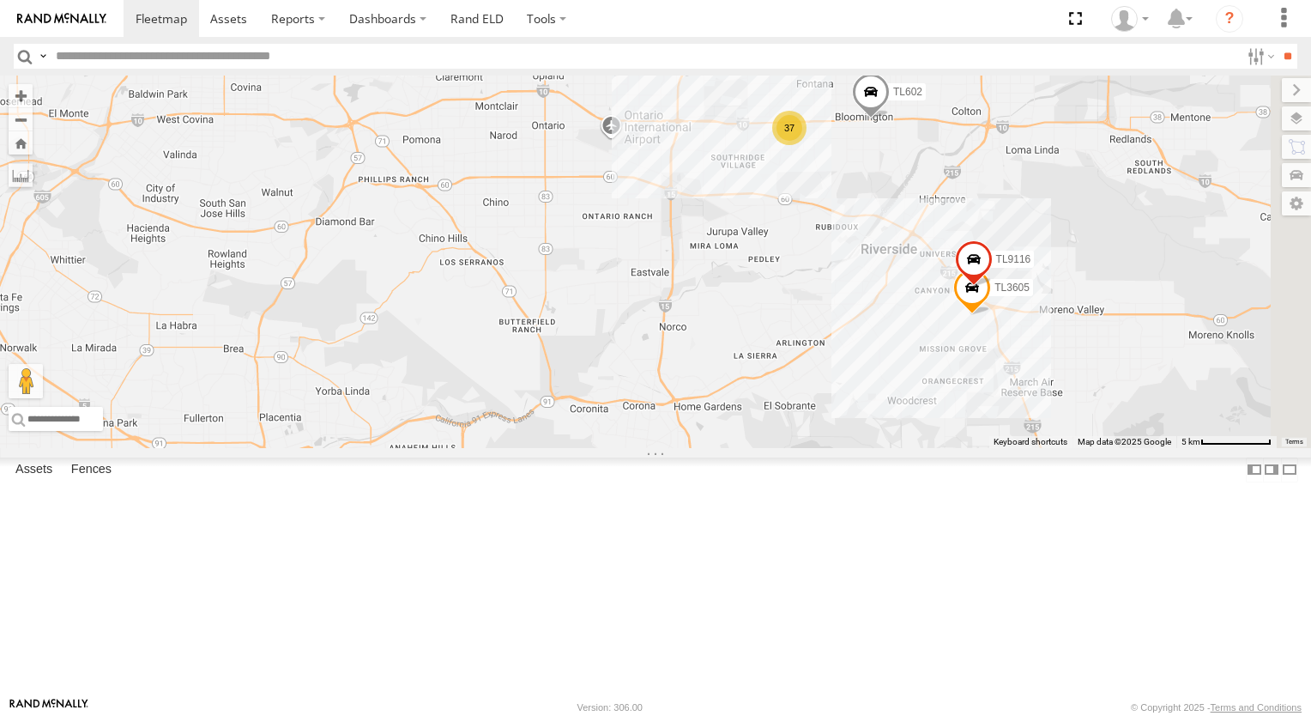
drag, startPoint x: 757, startPoint y: 417, endPoint x: 721, endPoint y: 434, distance: 39.9
click at [732, 429] on div "TL348 TL845 TK519 TL347 TK421 TL3013 015910003302570 TL384 TL116 3C8427104DF8 T…" at bounding box center [655, 262] width 1311 height 373
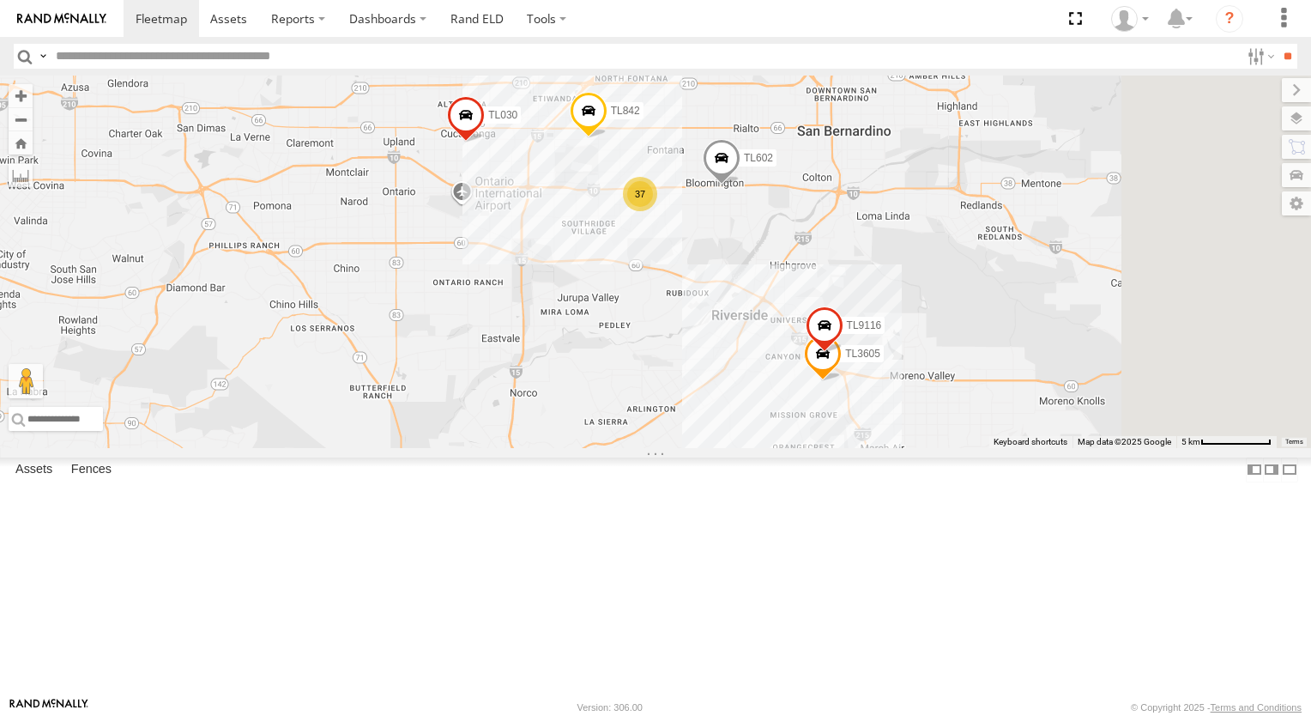
click at [705, 443] on div "TL348 TL845 TK519 TL347 TK421 TL3013 015910003302570 TL384 TL116 3C8427104DF8 T…" at bounding box center [655, 262] width 1311 height 373
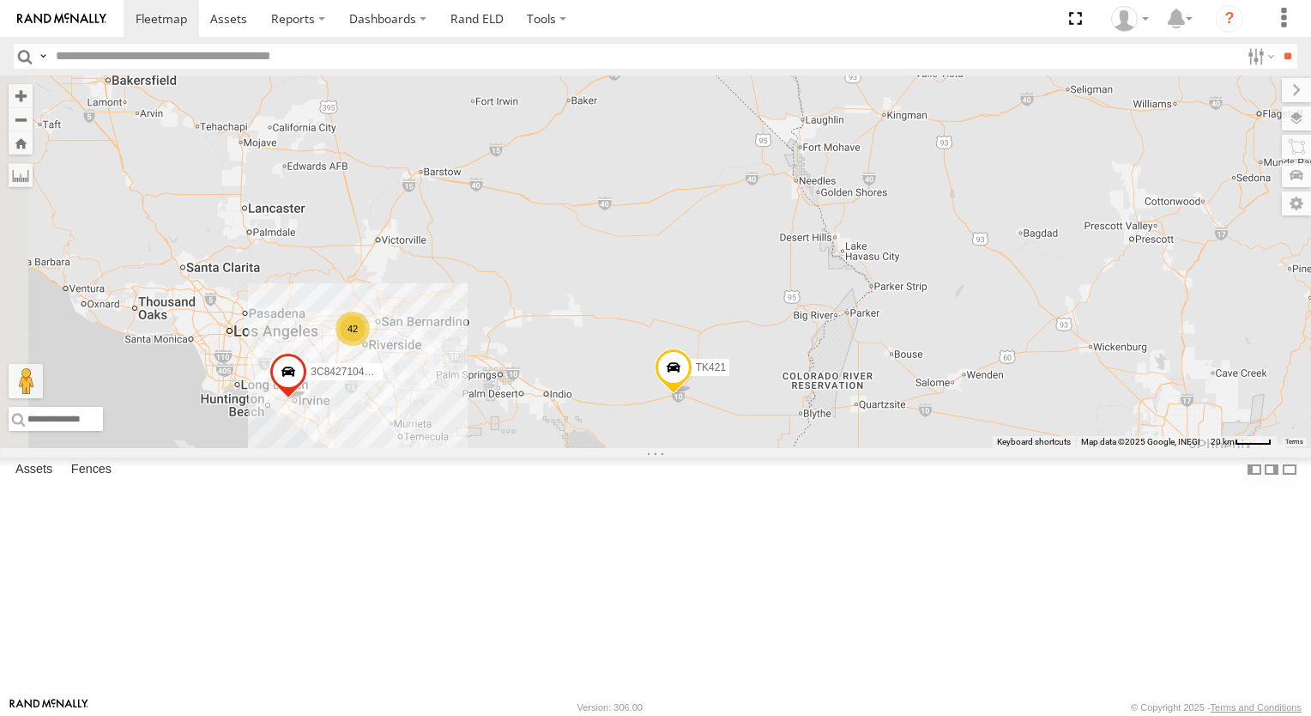
drag, startPoint x: 632, startPoint y: 432, endPoint x: 724, endPoint y: 376, distance: 108.2
click at [724, 376] on div "TL348 TL845 TL347 TK421 TL3013 015910003302570 TL384 TK519 42 3C8427104DF8" at bounding box center [655, 262] width 1311 height 373
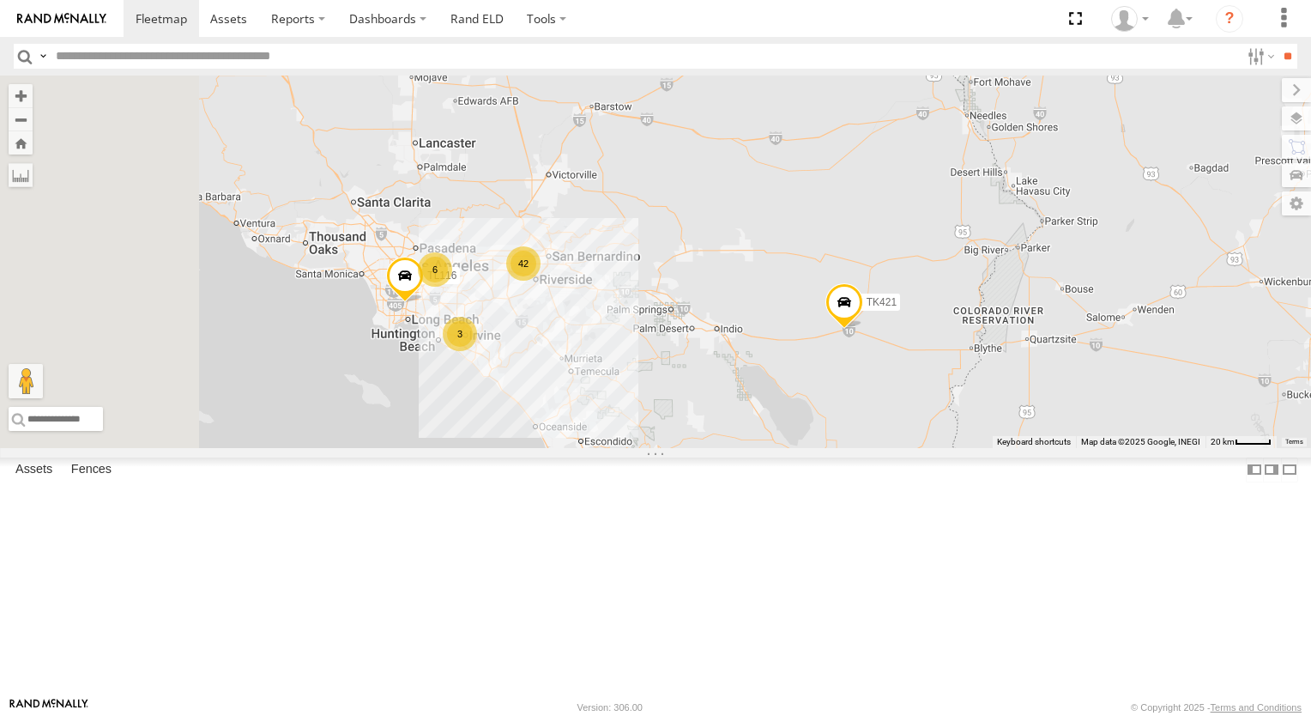
drag, startPoint x: 675, startPoint y: 394, endPoint x: 848, endPoint y: 329, distance: 184.4
click at [848, 329] on div "TL348 TL845 TL347 TK421 TL3013 015910003302570 TL384 TK519 42 3 6 TL116" at bounding box center [655, 262] width 1311 height 373
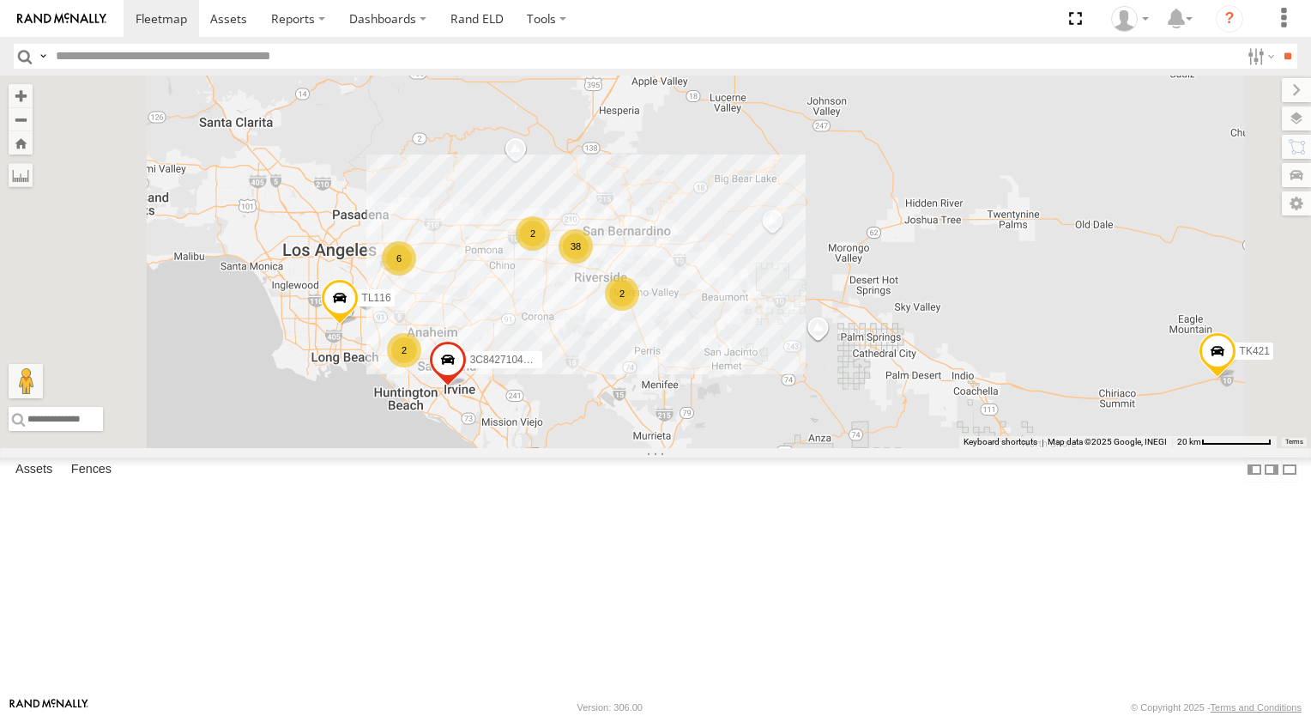
drag, startPoint x: 731, startPoint y: 324, endPoint x: 843, endPoint y: 288, distance: 117.5
click at [843, 288] on div "TL348 TL845 TL347 TK421 TL3013 015910003302570 TL384 TK519 TL116 TL844 TL608 38…" at bounding box center [655, 262] width 1311 height 373
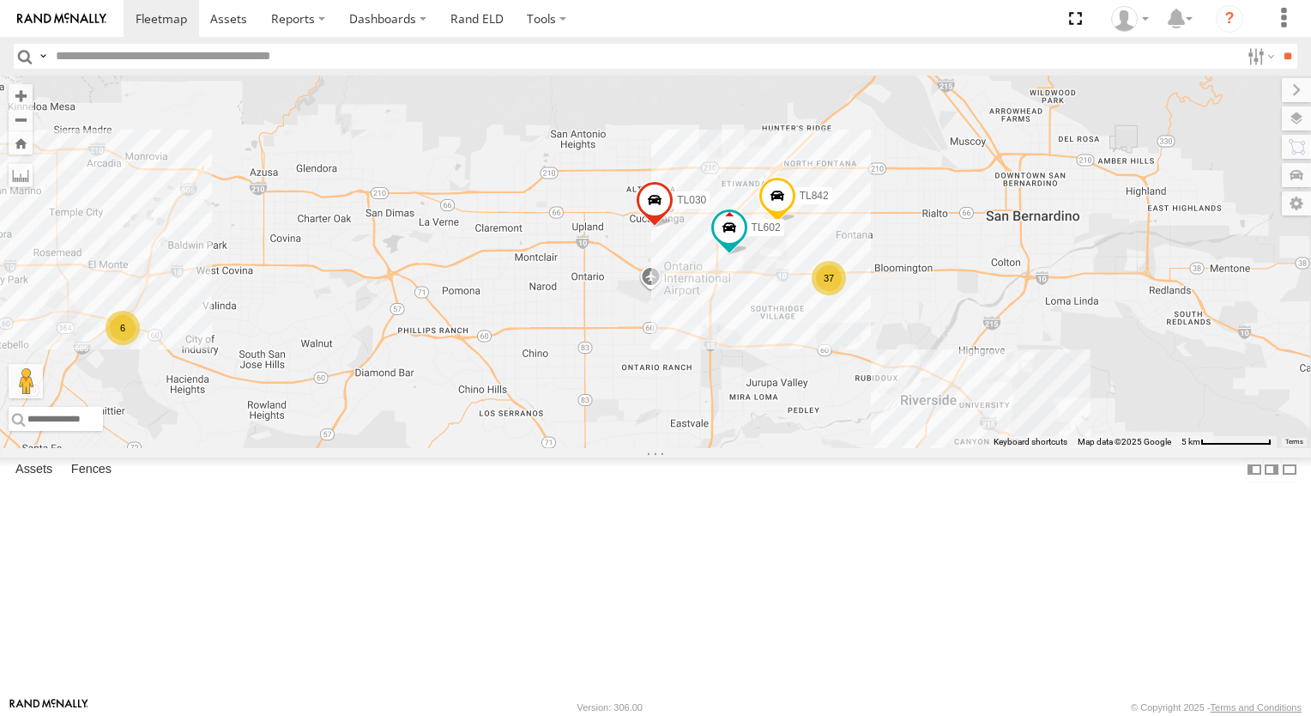
drag, startPoint x: 809, startPoint y: 209, endPoint x: 726, endPoint y: 208, distance: 83.3
click at [726, 208] on div "TL348 TL845 TL347 TK421 TL3013 015910003302570 TL384 TK519 TL116 TL844 TL608 3C…" at bounding box center [655, 262] width 1311 height 373
click at [846, 296] on div "37" at bounding box center [829, 279] width 34 height 34
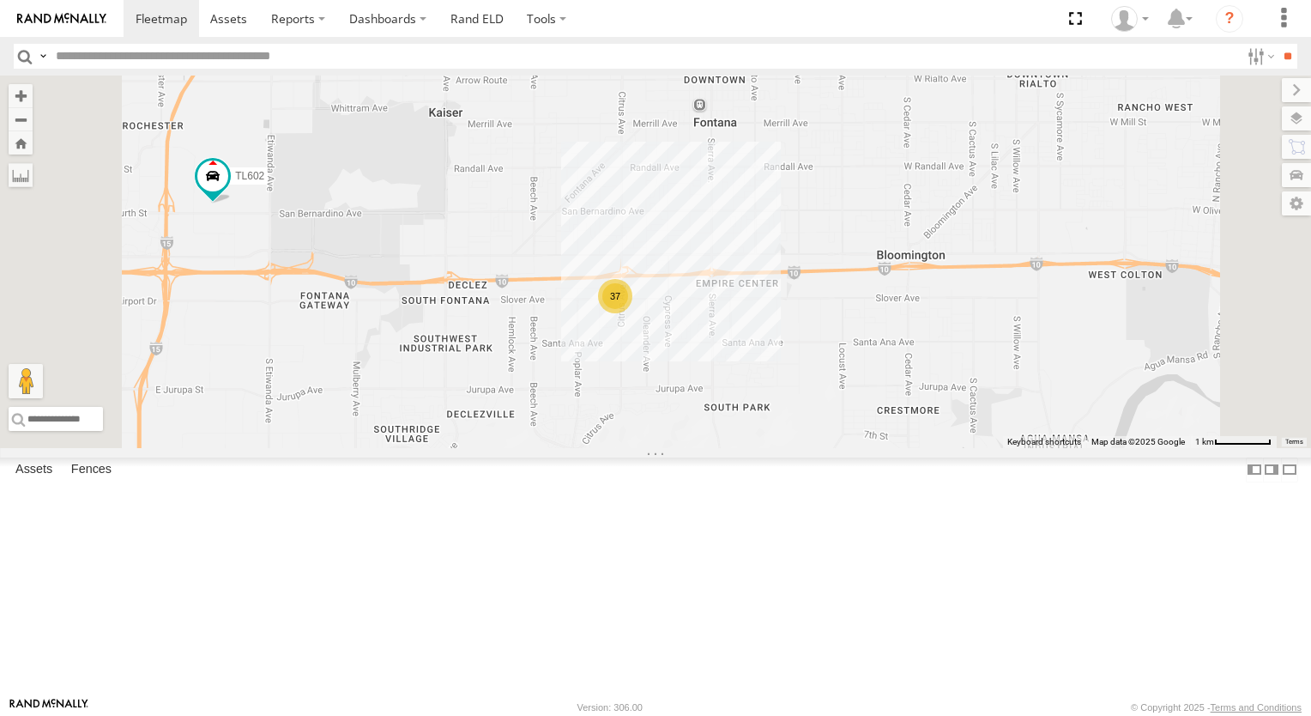
drag, startPoint x: 730, startPoint y: 335, endPoint x: 909, endPoint y: 350, distance: 180.0
click at [881, 349] on div "TL348 TL845 TL347 TK421 TL3013 015910003302570 TL384 TK519 TL116 TL844 TL608 3C…" at bounding box center [655, 262] width 1311 height 373
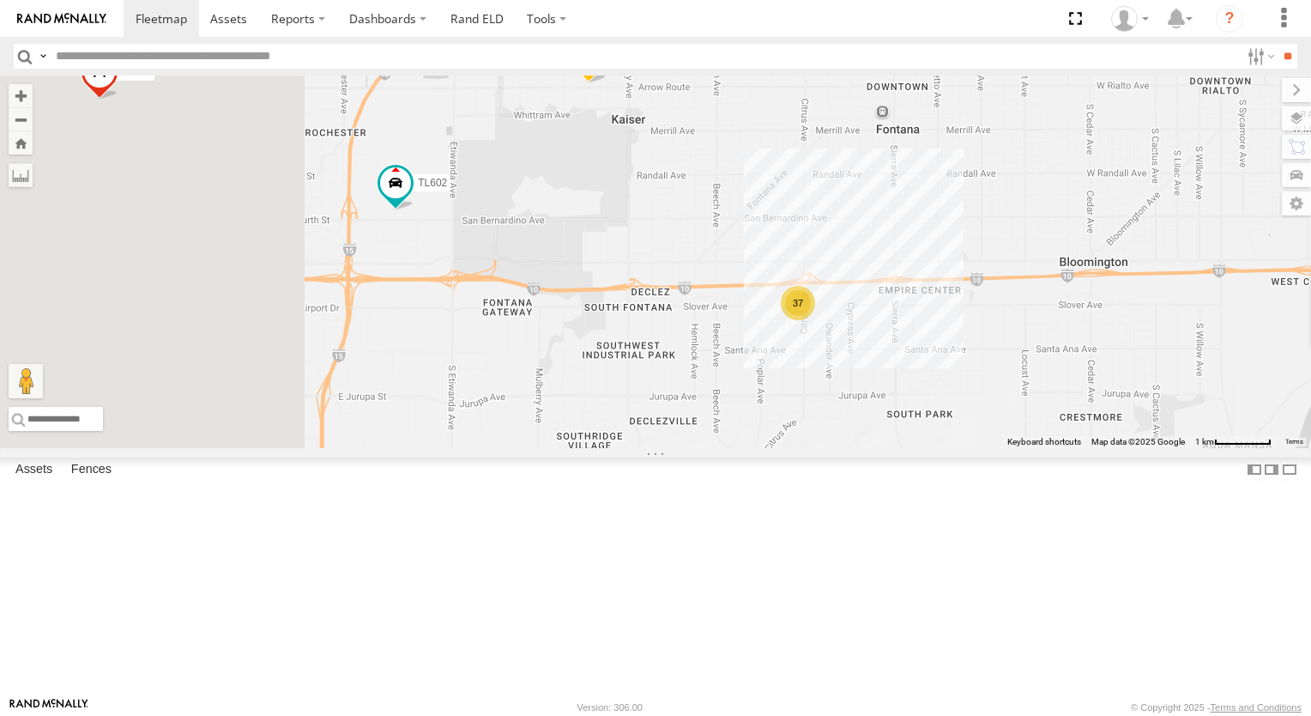
click at [961, 350] on div "TL348 TL845 TL347 TK421 TL3013 015910003302570 TL384 TK519 TL116 TL844 TL608 3C…" at bounding box center [655, 262] width 1311 height 373
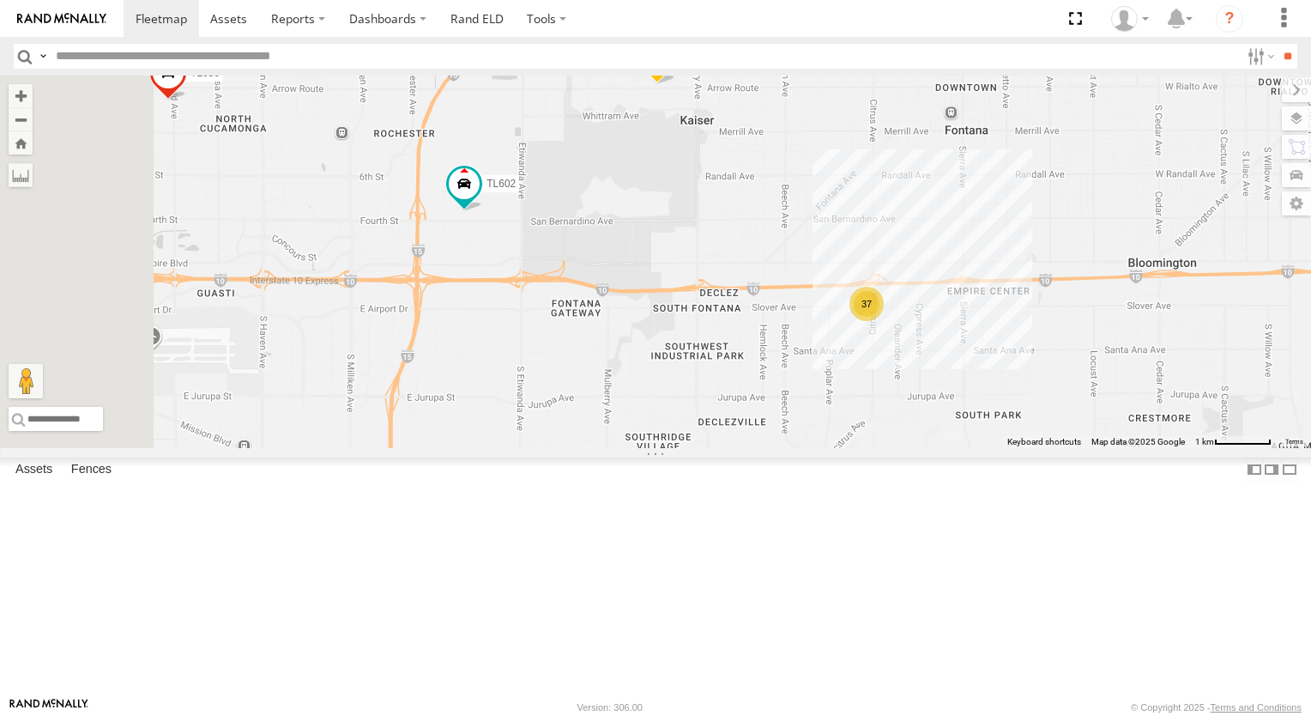
click at [961, 350] on div "TL348 TL845 TL347 TK421 TL3013 015910003302570 TL384 TK519 TL116 TL844 TL608 3C…" at bounding box center [655, 262] width 1311 height 373
